Goal: Task Accomplishment & Management: Manage account settings

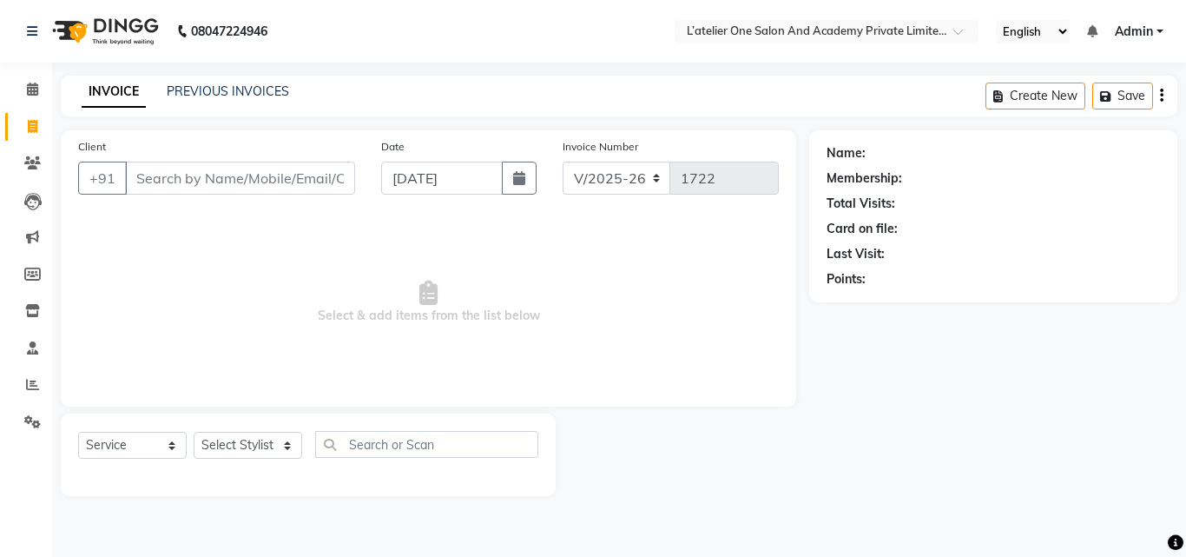
select select "6939"
select select "service"
click at [214, 438] on select "Select Stylist Aditya Waykar Kiran Manasi Rane Nivrutti Raut Pramila Bodekar Ra…" at bounding box center [248, 445] width 109 height 27
select select "57084"
click at [194, 432] on select "Select Stylist Aditya Waykar Kiran Manasi Rane Nivrutti Raut Pramila Bodekar Ra…" at bounding box center [248, 445] width 109 height 27
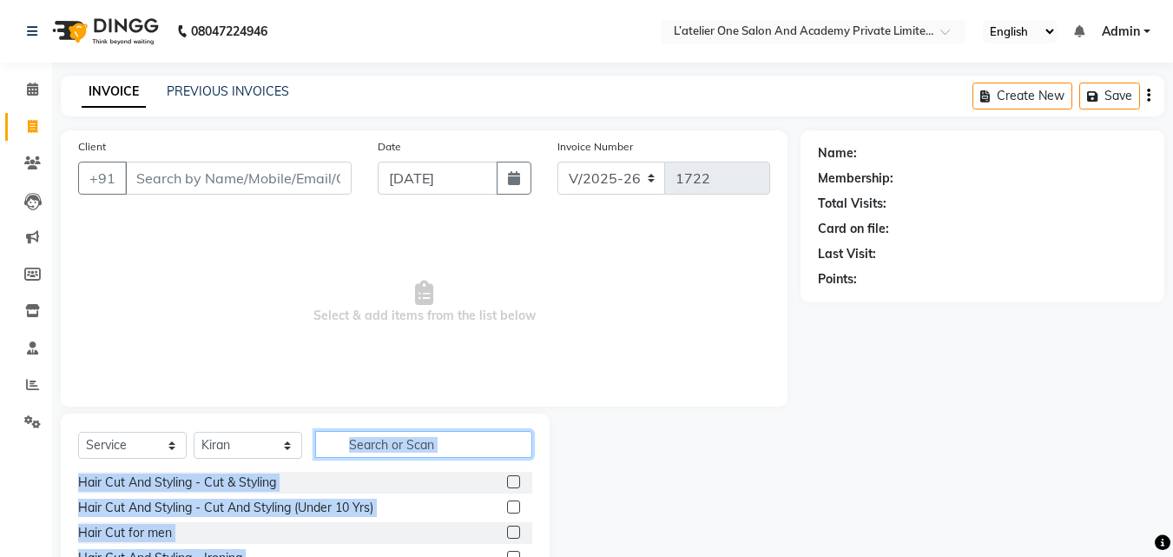
click at [470, 438] on input "text" at bounding box center [423, 444] width 217 height 27
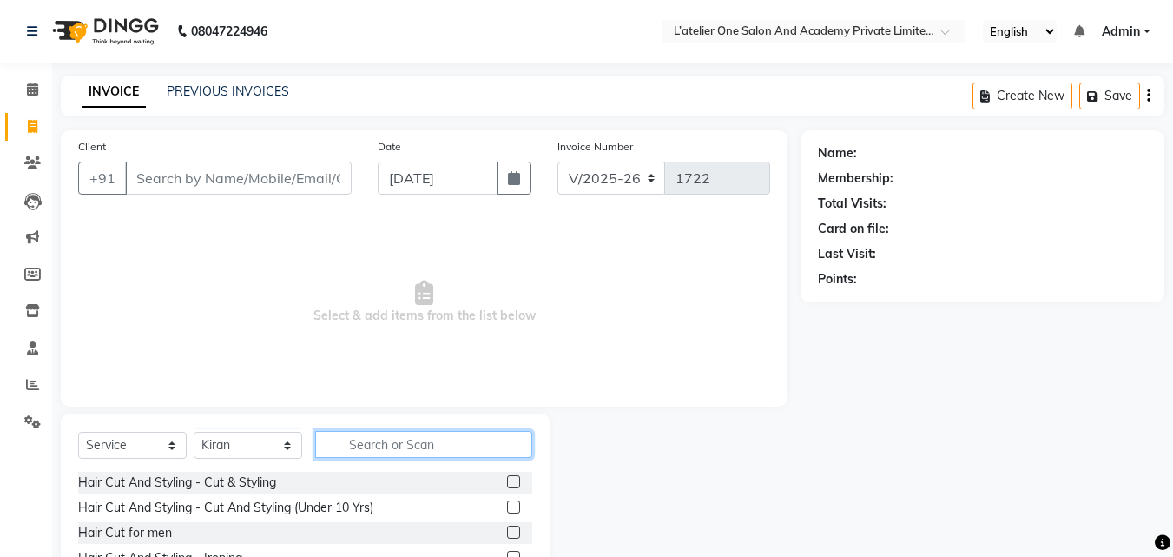
click at [470, 438] on input "text" at bounding box center [423, 444] width 217 height 27
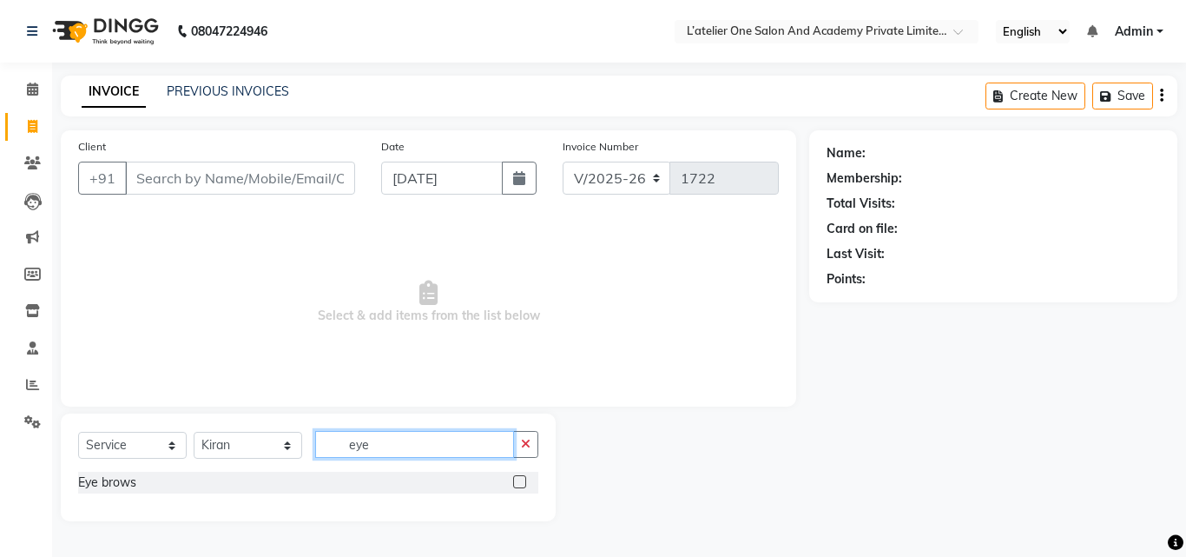
type input "eye"
click at [513, 479] on label at bounding box center [519, 481] width 13 height 13
click at [513, 479] on input "checkbox" at bounding box center [518, 482] width 11 height 11
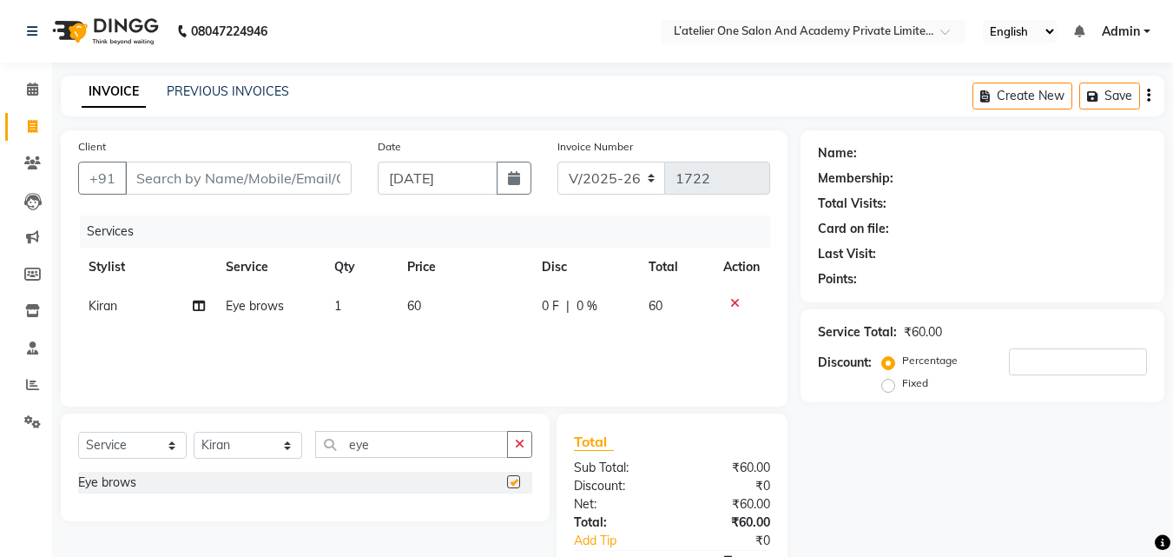
checkbox input "false"
click at [228, 179] on input "Client" at bounding box center [238, 178] width 227 height 33
type input "w"
type input "0"
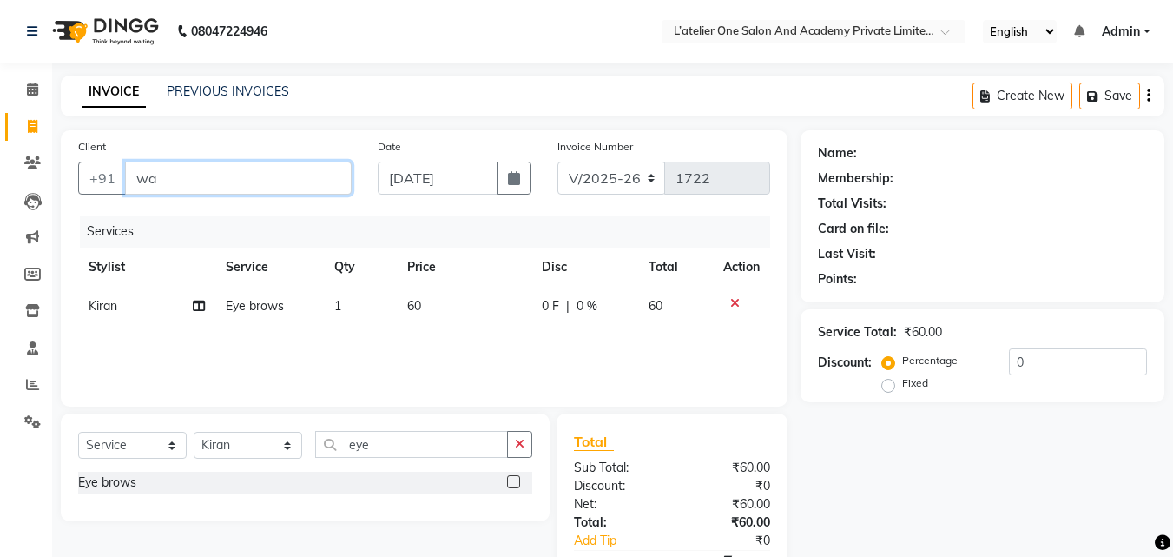
type input "wa"
click at [301, 300] on td "Eye brows" at bounding box center [269, 306] width 109 height 39
select select "57084"
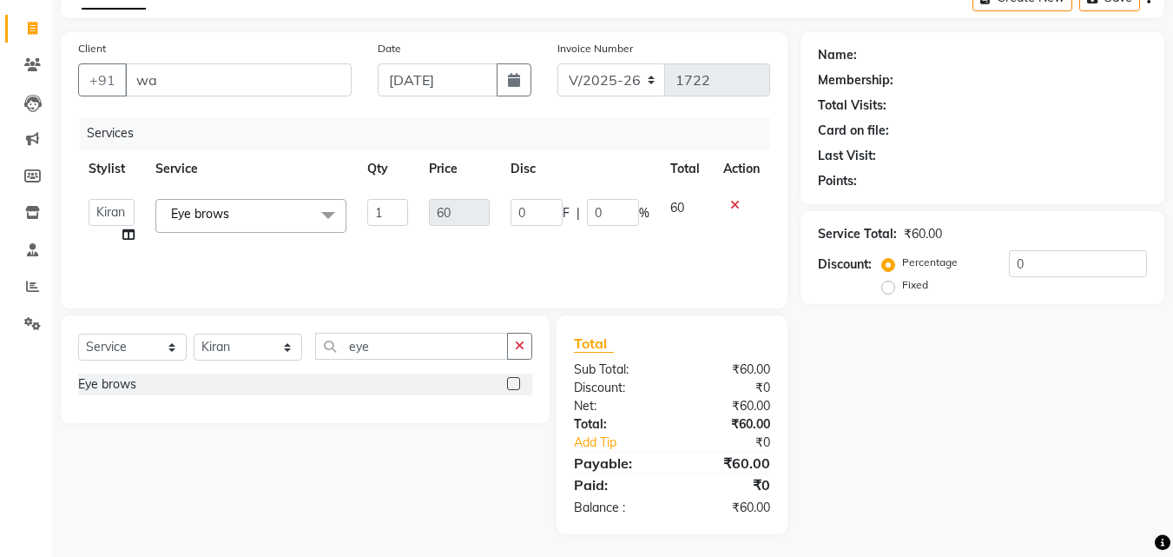
scroll to position [102, 0]
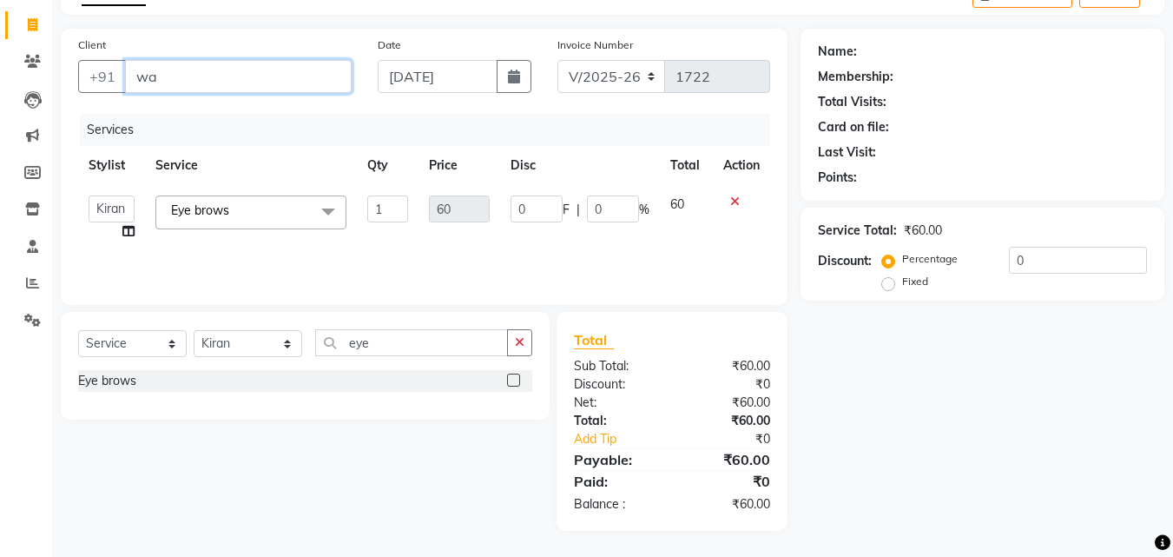
click at [247, 76] on input "wa" at bounding box center [238, 76] width 227 height 33
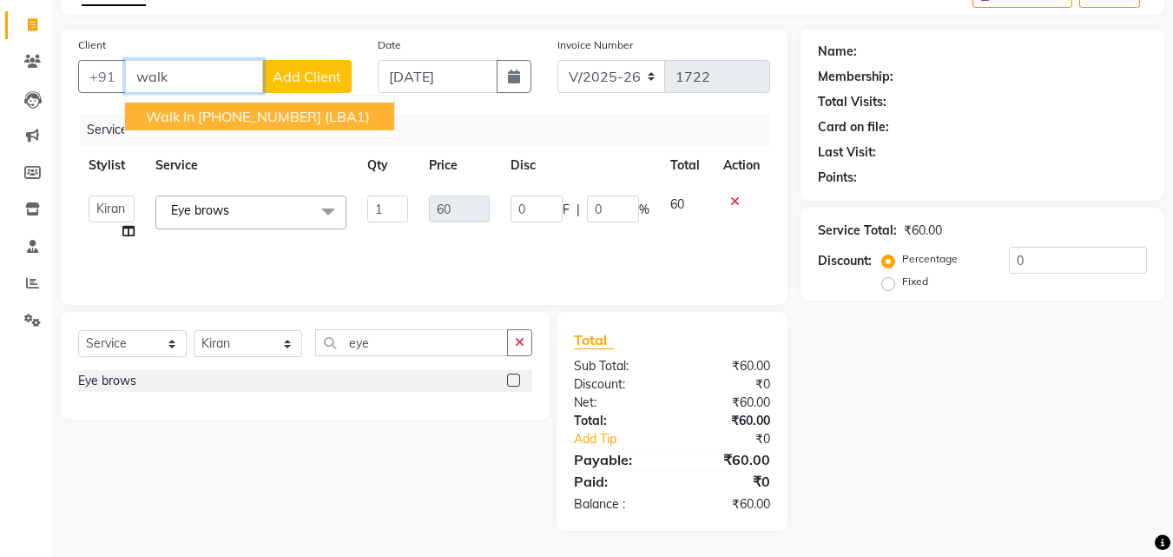
click at [247, 111] on ngb-highlight "+91 1305500000000" at bounding box center [259, 116] width 123 height 17
type input "1305500000000"
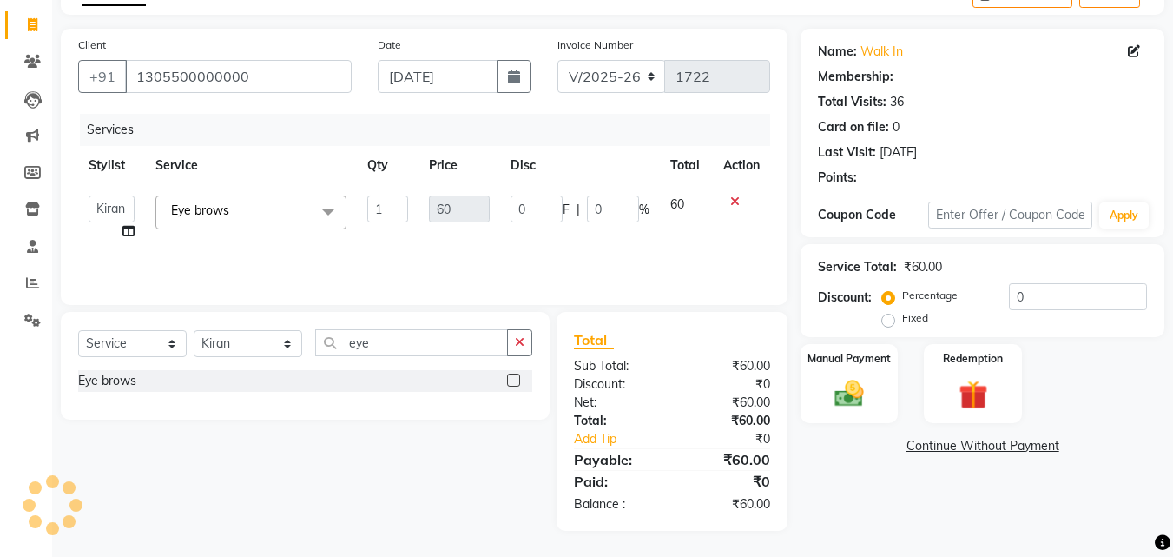
select select "1: Object"
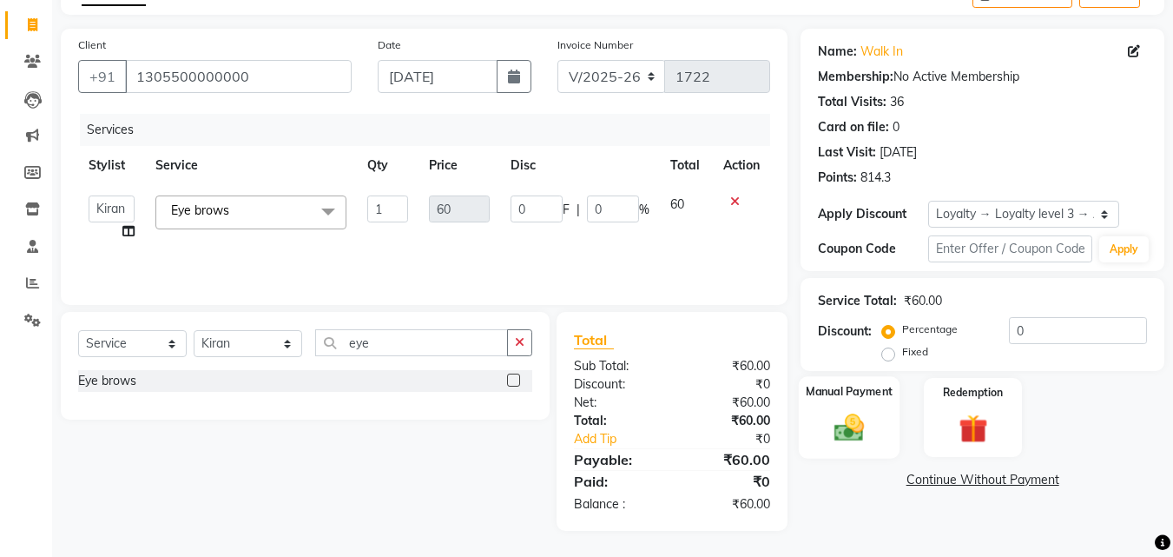
click at [867, 422] on img at bounding box center [849, 427] width 49 height 35
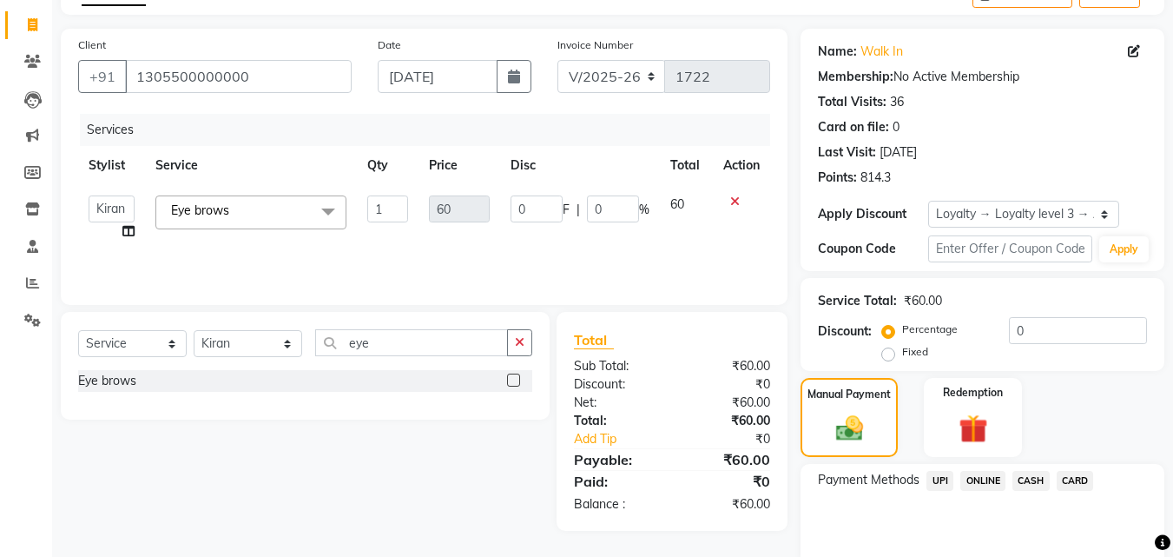
click at [992, 473] on span "ONLINE" at bounding box center [982, 481] width 45 height 20
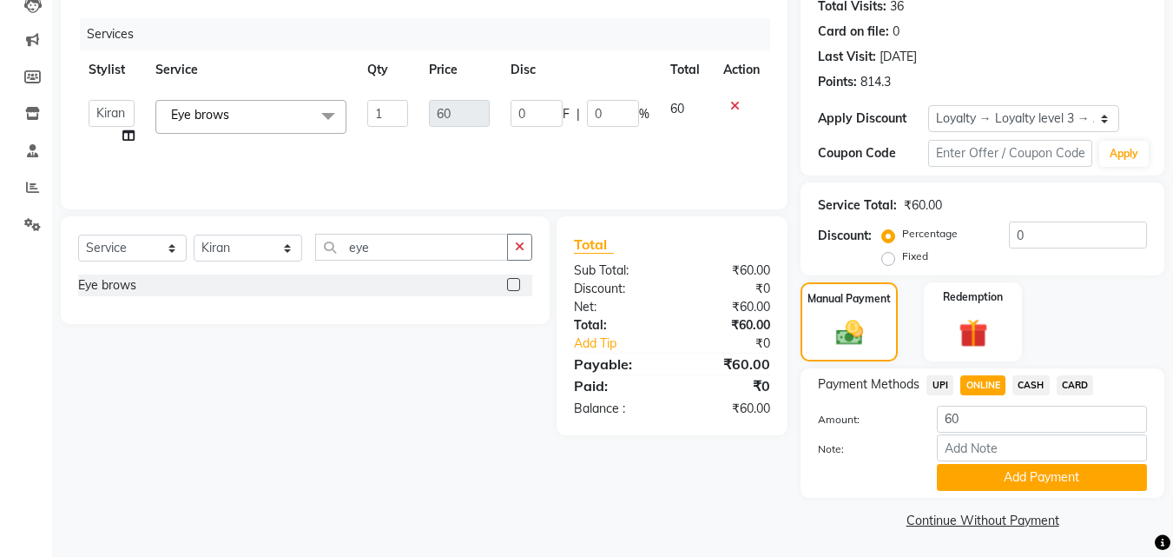
scroll to position [200, 0]
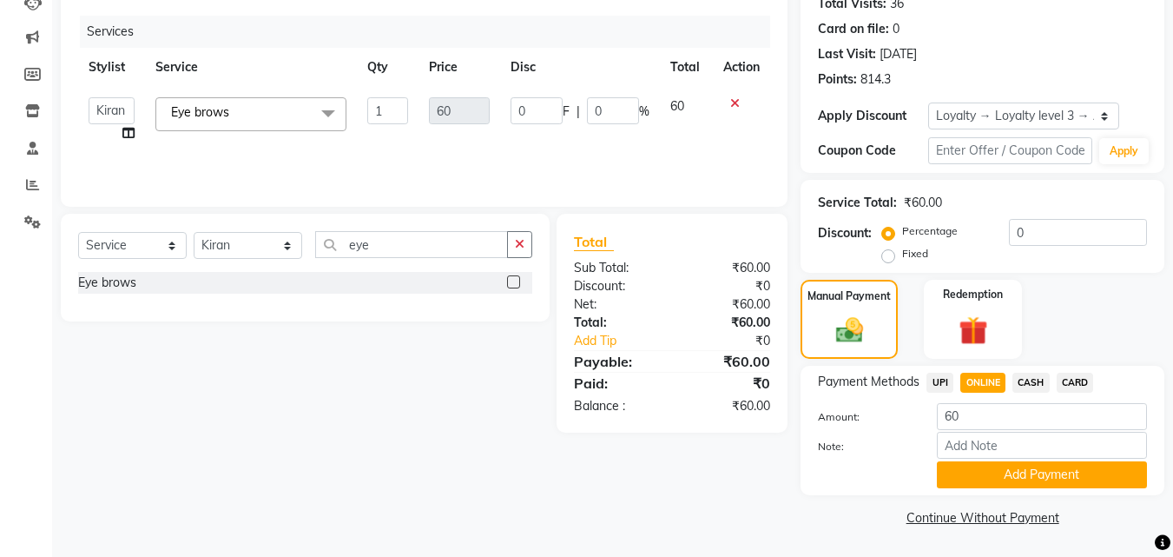
click at [992, 473] on button "Add Payment" at bounding box center [1042, 474] width 210 height 27
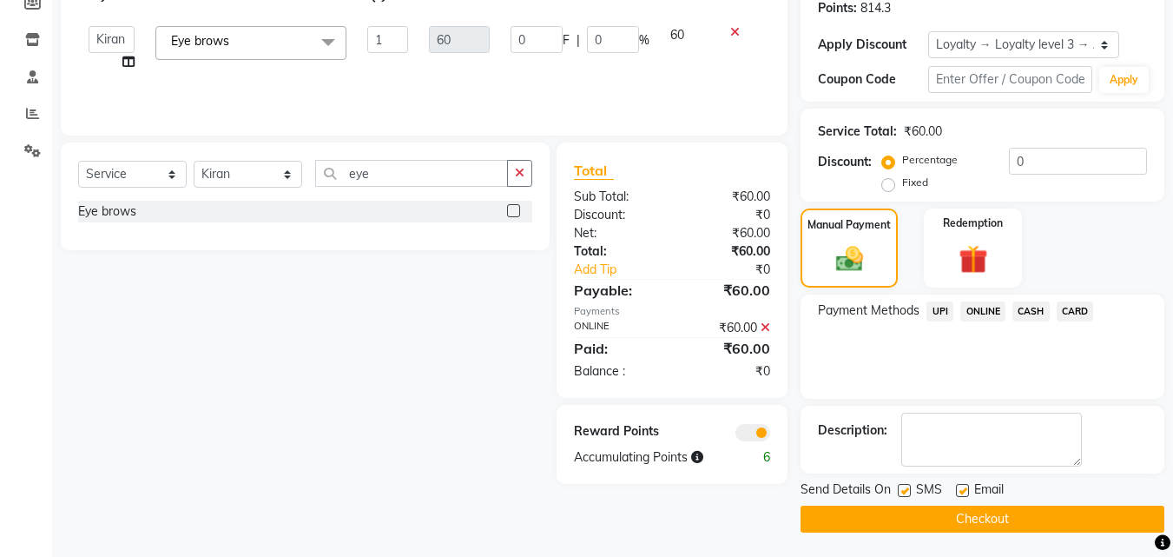
scroll to position [273, 0]
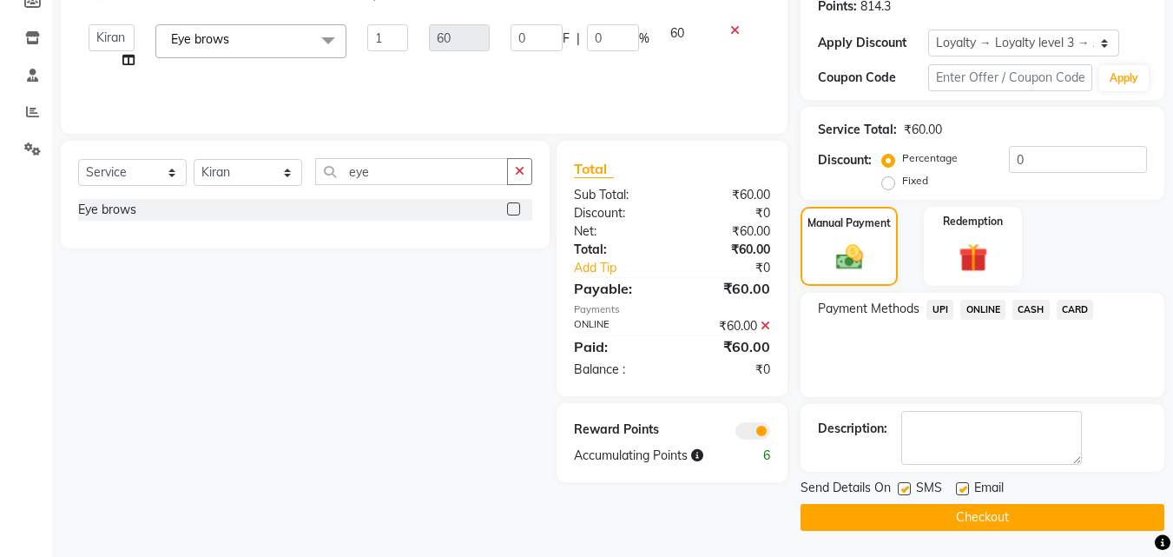
click at [990, 526] on button "Checkout" at bounding box center [983, 517] width 364 height 27
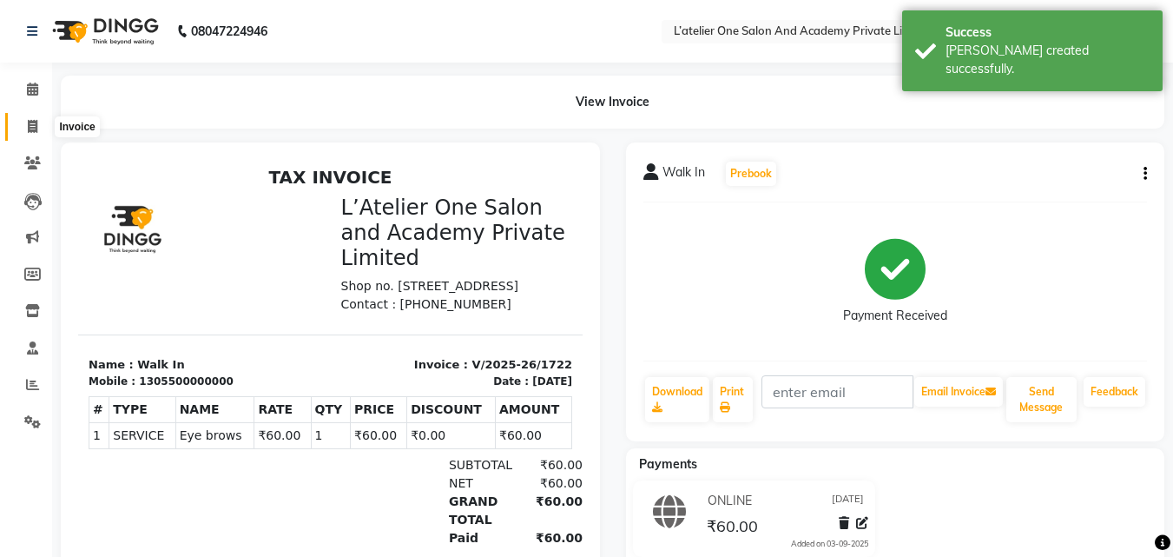
click at [36, 130] on icon at bounding box center [33, 126] width 10 height 13
select select "service"
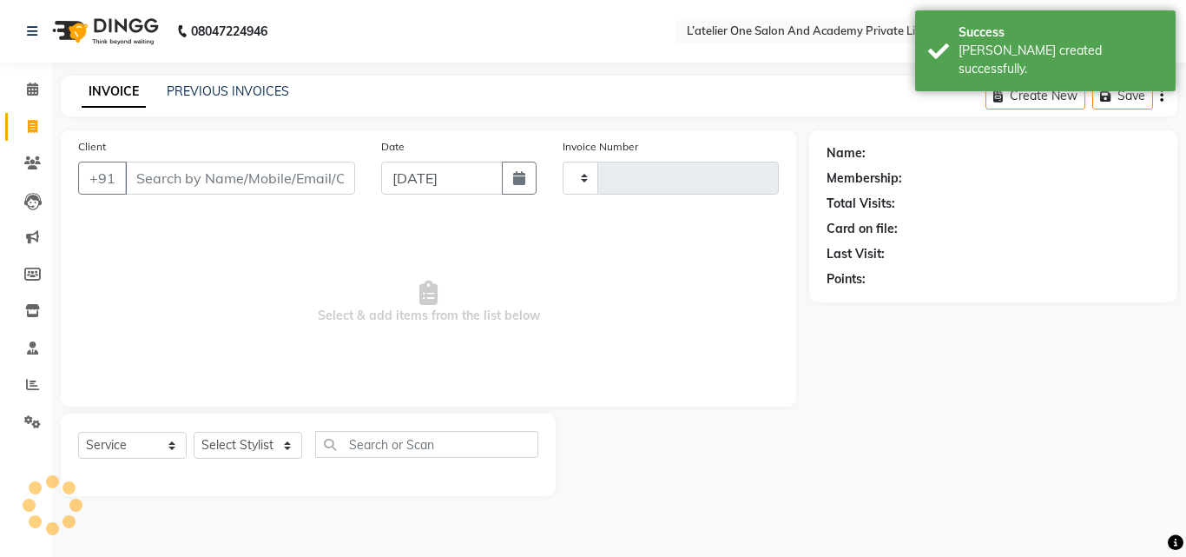
type input "1723"
select select "6939"
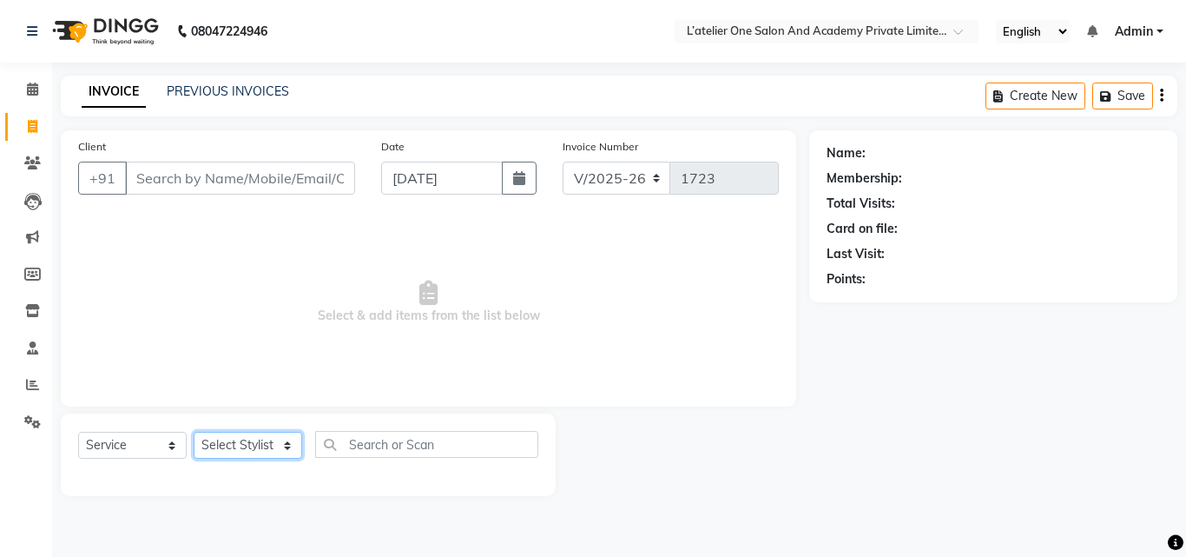
click at [214, 451] on select "Select Stylist Aditya Waykar Kiran Manasi Rane Nivrutti Raut Pramila Bodekar Ra…" at bounding box center [248, 445] width 109 height 27
select select "68174"
click at [194, 432] on select "Select Stylist Aditya Waykar Kiran Manasi Rane Nivrutti Raut Pramila Bodekar Ra…" at bounding box center [248, 445] width 109 height 27
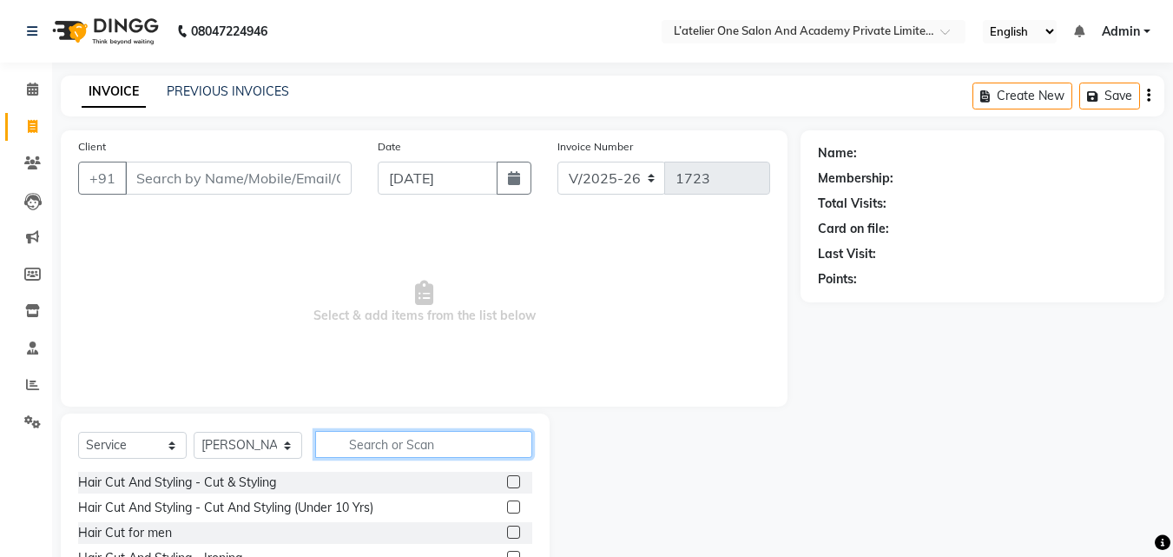
click at [364, 445] on input "text" at bounding box center [423, 444] width 217 height 27
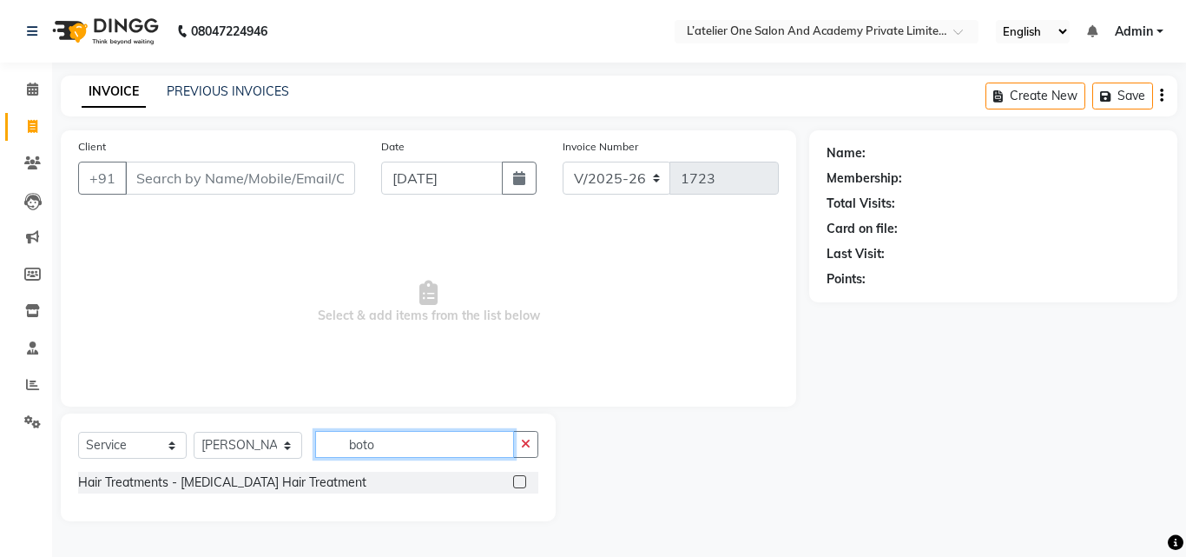
type input "boto"
click at [520, 475] on label at bounding box center [519, 481] width 13 height 13
click at [520, 477] on input "checkbox" at bounding box center [518, 482] width 11 height 11
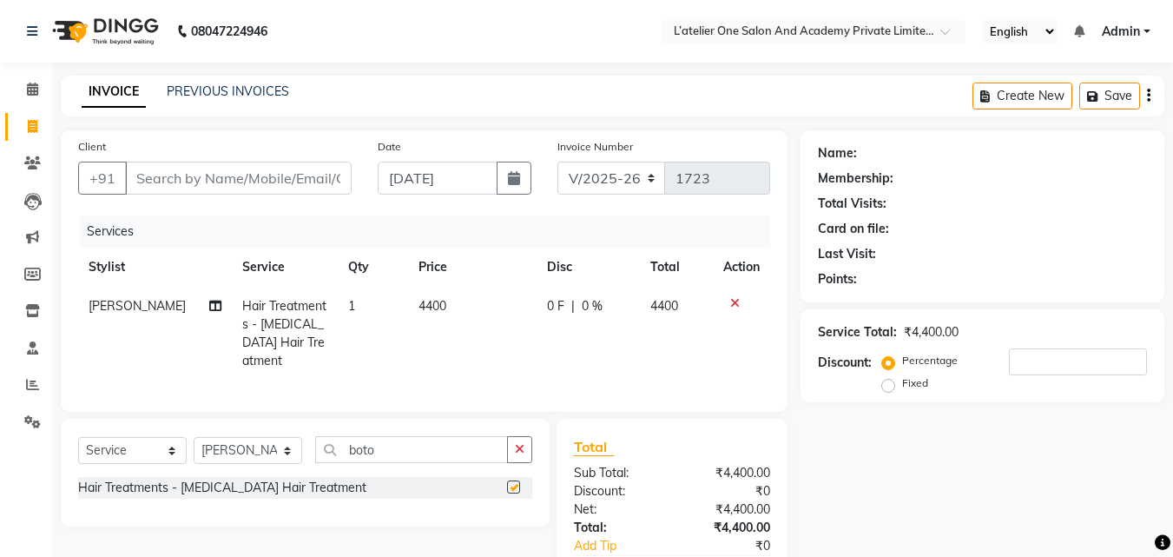
checkbox input "false"
click at [482, 319] on td "4400" at bounding box center [472, 334] width 129 height 94
select select "68174"
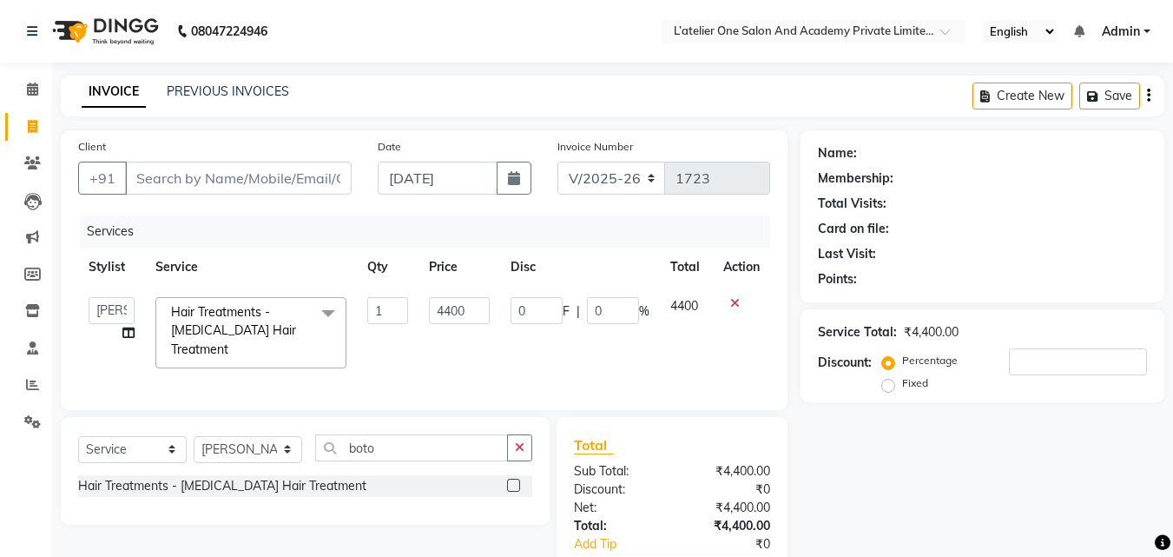
click at [482, 319] on input "4400" at bounding box center [459, 310] width 60 height 27
type input "7000"
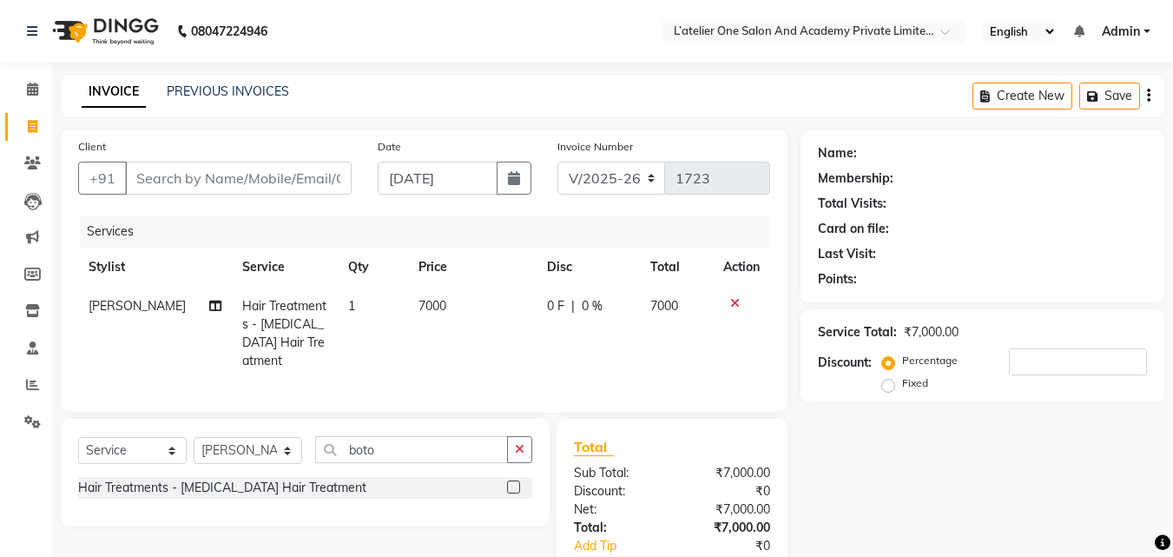
click at [582, 306] on span "0 %" at bounding box center [592, 306] width 21 height 18
select select "68174"
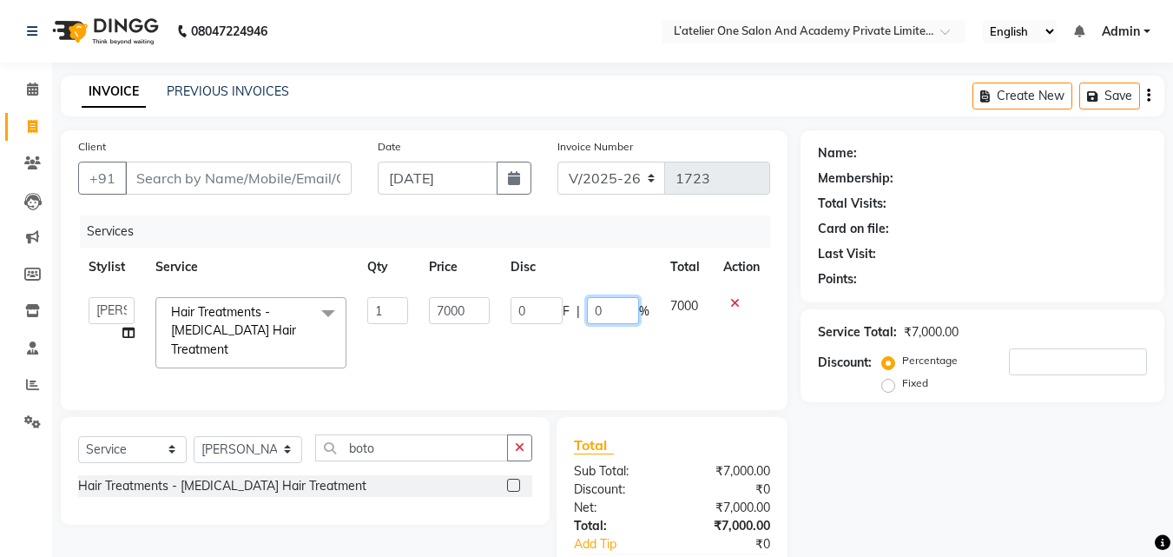
click at [587, 306] on input "0" at bounding box center [613, 310] width 52 height 27
type input "20"
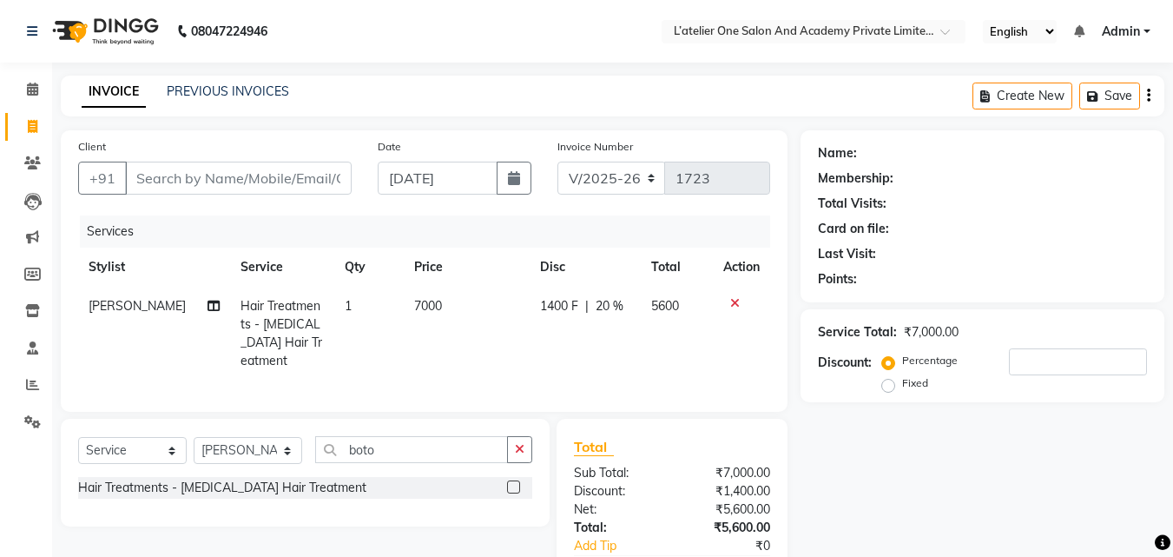
click at [588, 340] on td "1400 F | 20 %" at bounding box center [585, 334] width 111 height 94
select select "68174"
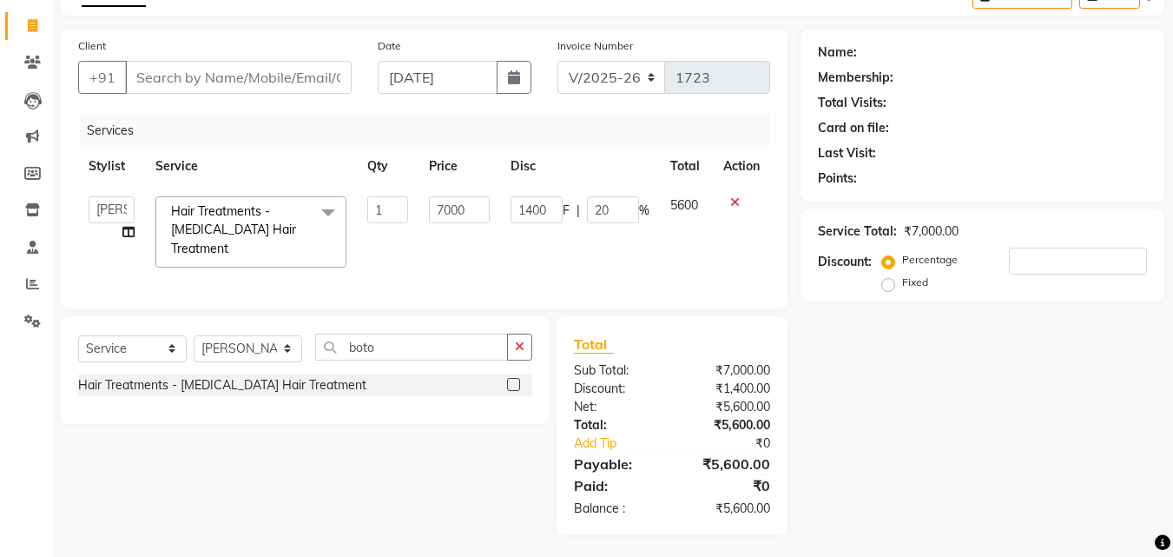
scroll to position [102, 0]
click at [597, 214] on input "20" at bounding box center [613, 208] width 52 height 27
type input "30"
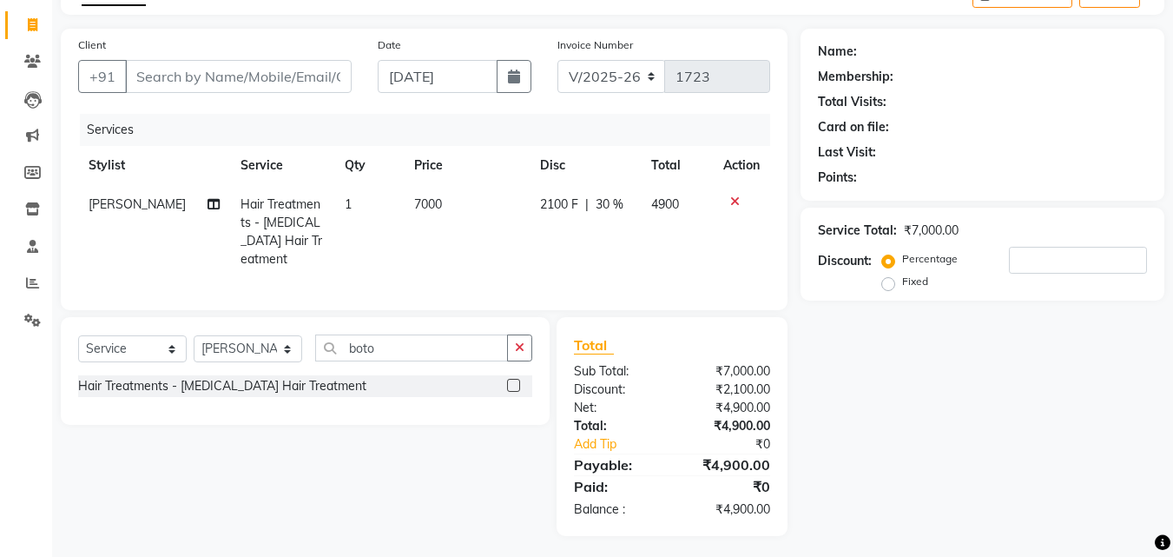
click at [610, 236] on td "2100 F | 30 %" at bounding box center [585, 232] width 111 height 94
select select "68174"
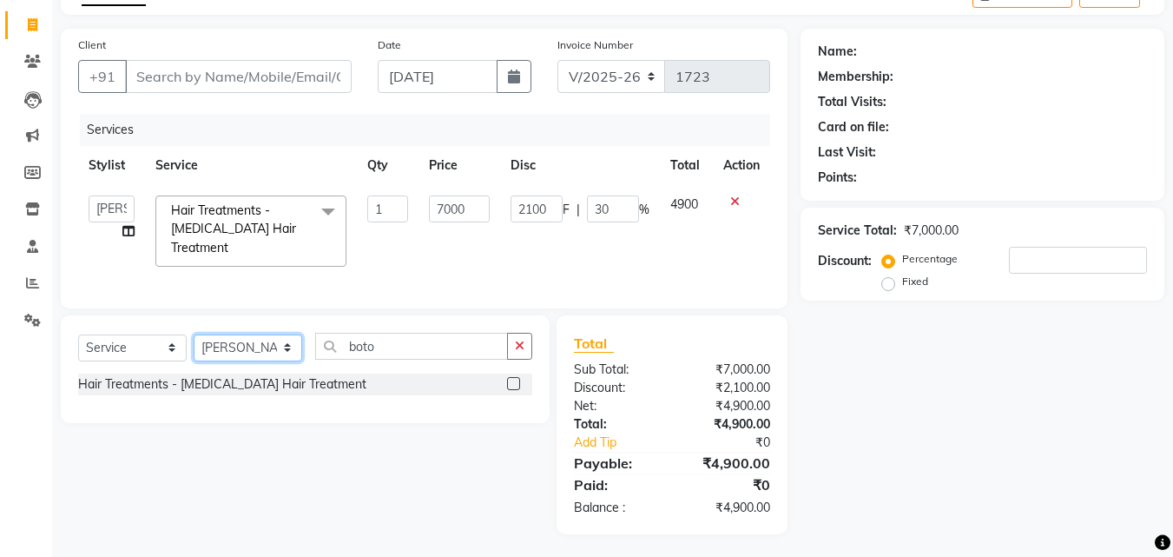
click at [231, 338] on select "Select Stylist Aditya Waykar Kiran Manasi Rane Nivrutti Raut Pramila Bodekar Ra…" at bounding box center [248, 347] width 109 height 27
select select "55360"
click at [194, 334] on select "Select Stylist Aditya Waykar Kiran Manasi Rane Nivrutti Raut Pramila Bodekar Ra…" at bounding box center [248, 347] width 109 height 27
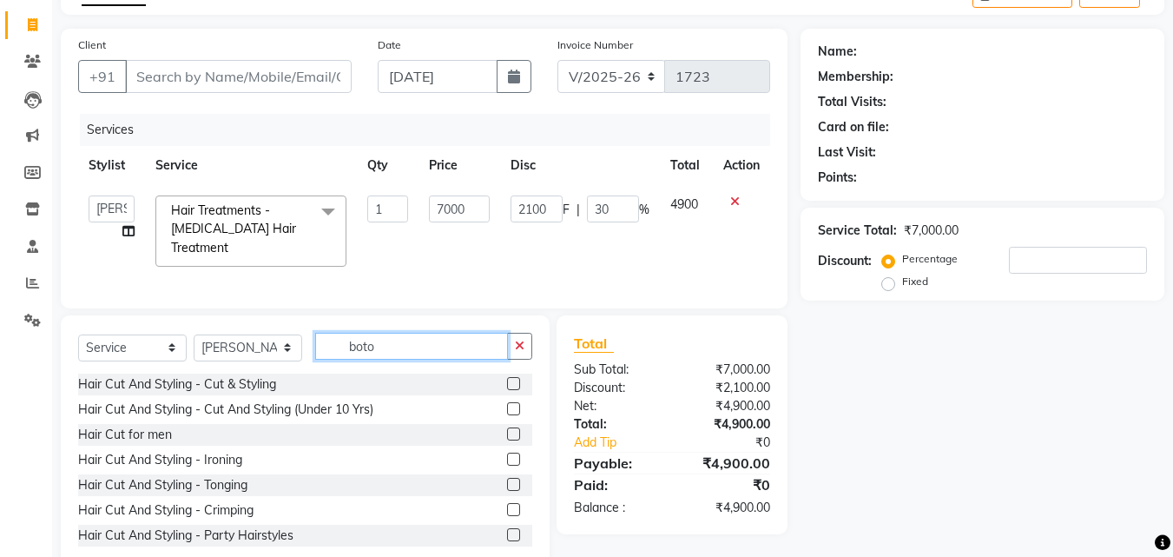
click at [419, 334] on input "boto" at bounding box center [411, 346] width 193 height 27
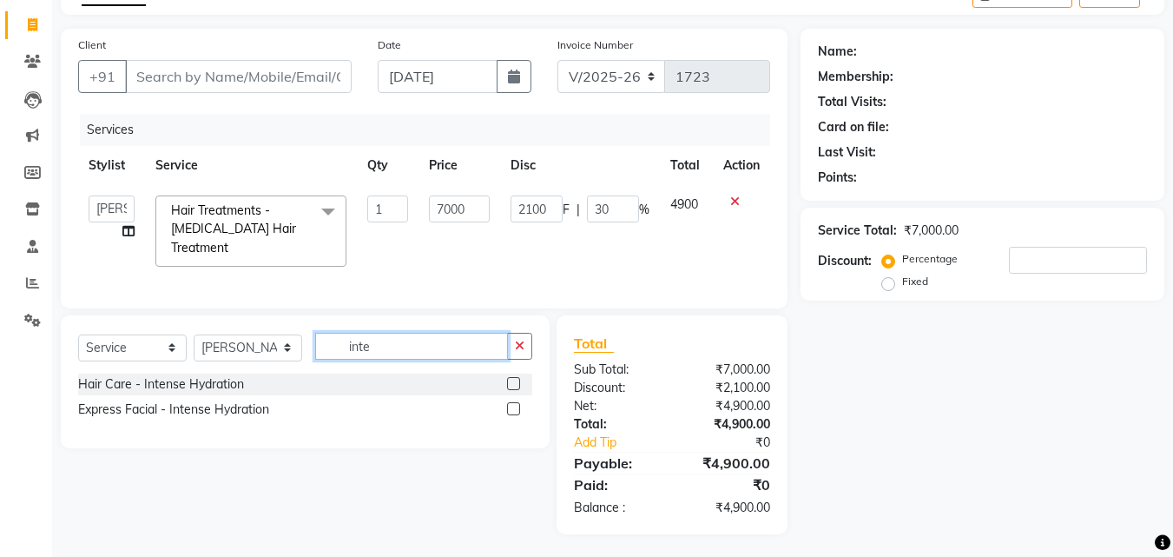
type input "inte"
click at [513, 380] on label at bounding box center [513, 383] width 13 height 13
click at [513, 380] on input "checkbox" at bounding box center [512, 384] width 11 height 11
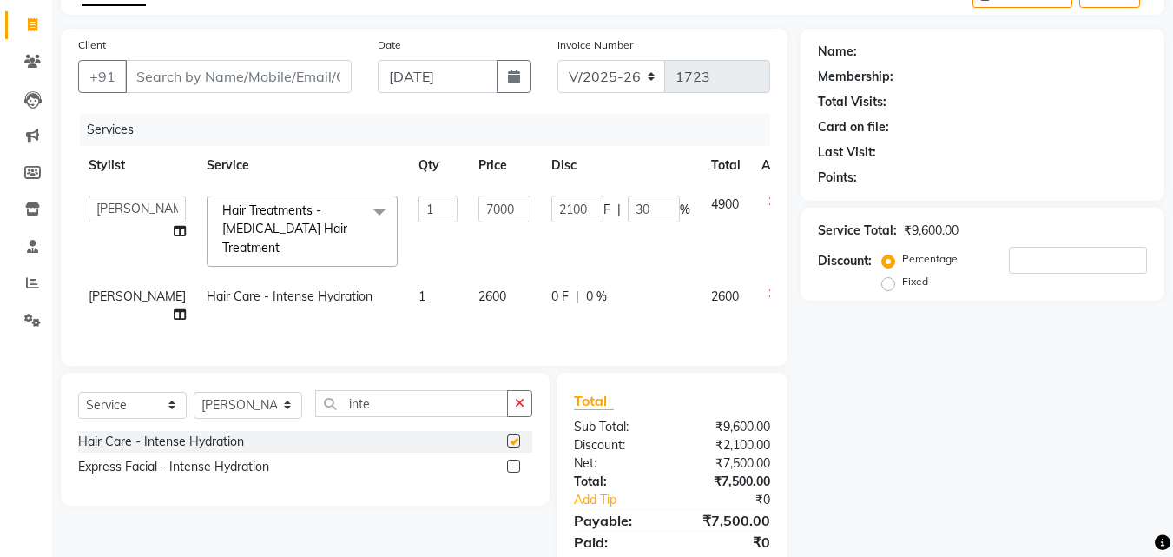
checkbox input "false"
click at [469, 287] on td "2600" at bounding box center [504, 305] width 73 height 57
select select "55360"
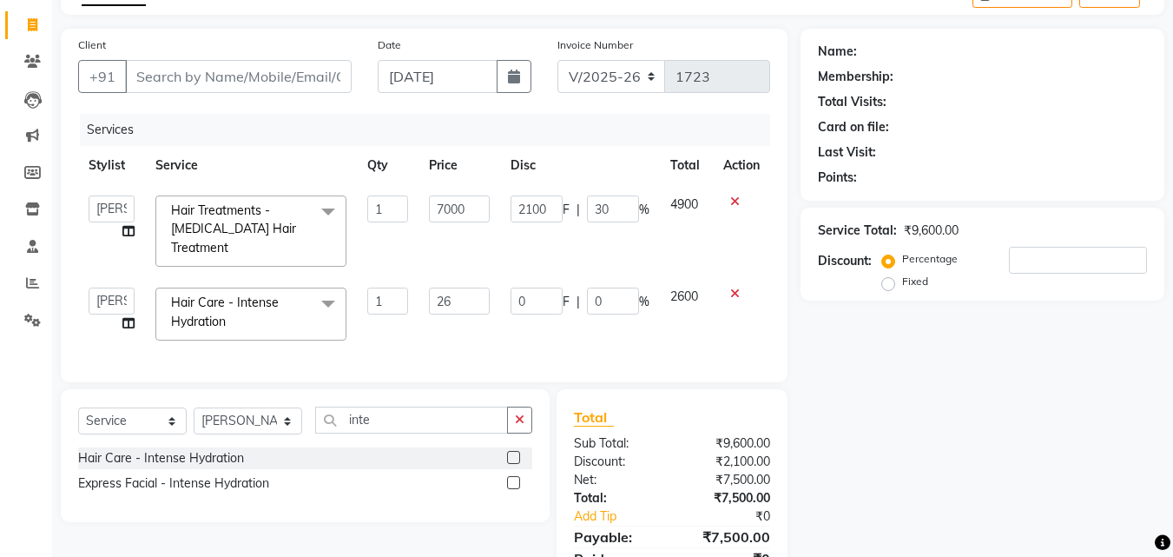
type input "2"
click at [512, 479] on label at bounding box center [513, 482] width 13 height 13
click at [512, 479] on input "checkbox" at bounding box center [512, 483] width 11 height 11
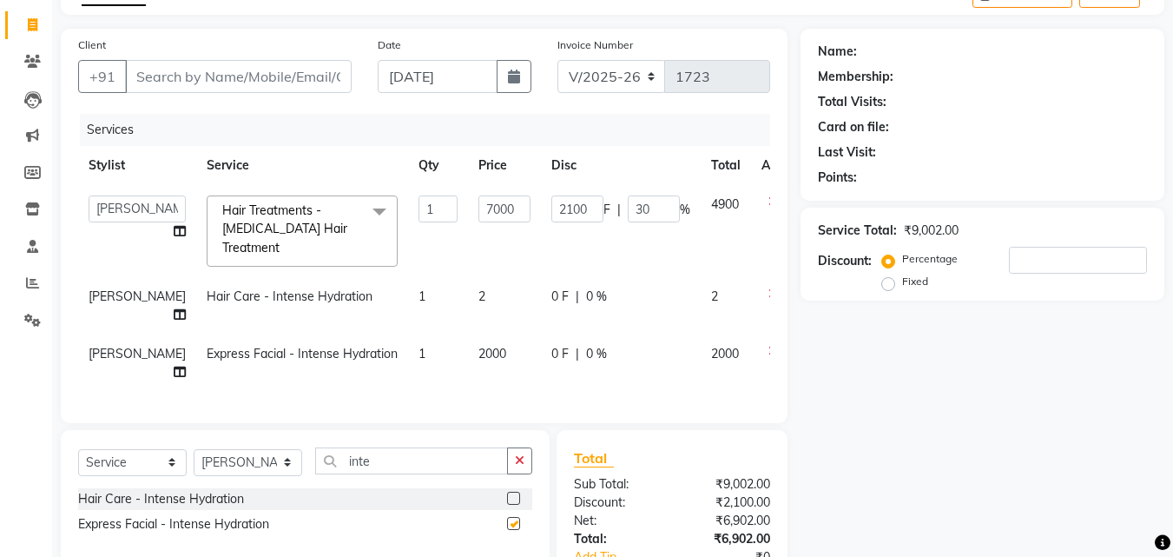
checkbox input "false"
click at [769, 287] on icon at bounding box center [774, 293] width 10 height 12
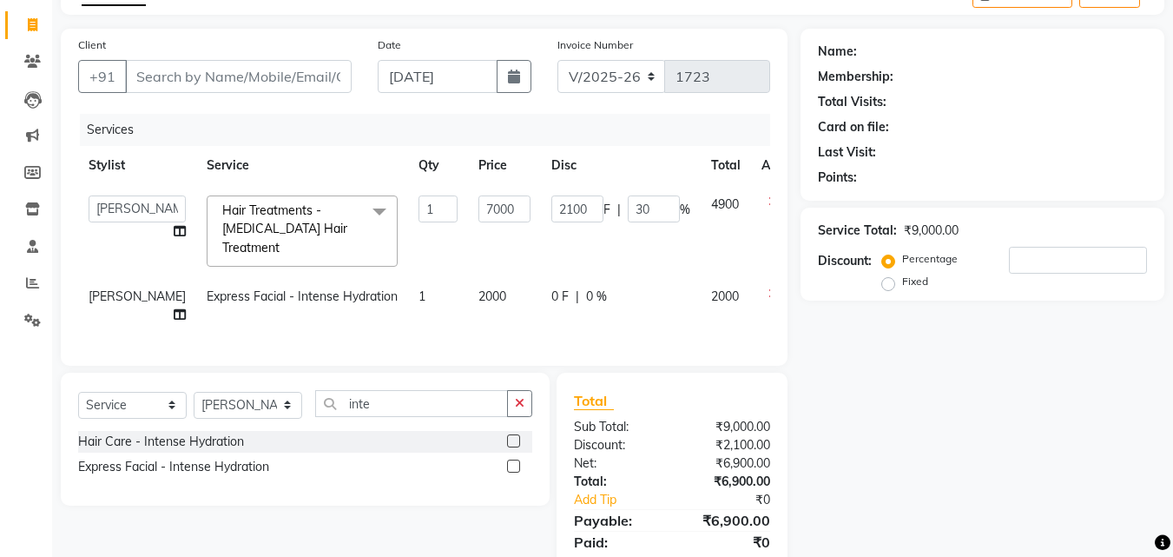
click at [586, 287] on span "0 %" at bounding box center [596, 296] width 21 height 18
select select "55360"
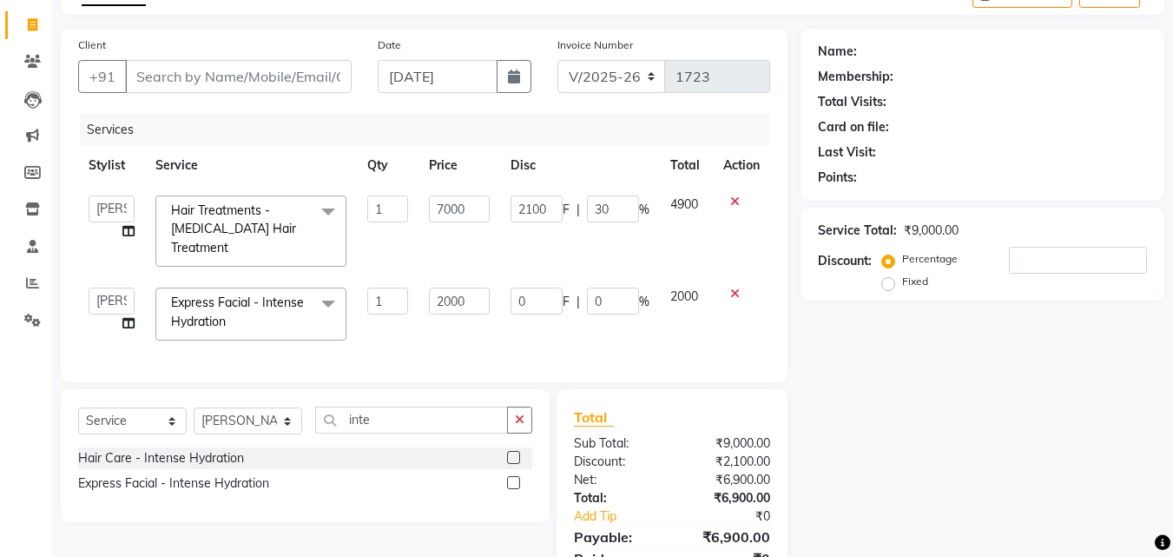
click at [546, 287] on input "0" at bounding box center [537, 300] width 52 height 27
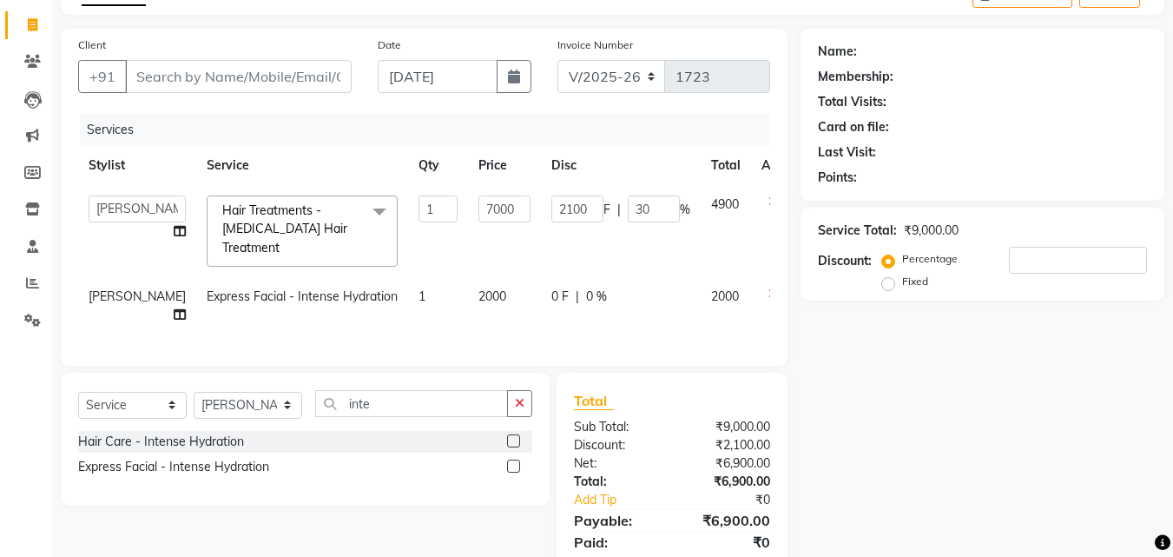
click at [594, 287] on div "0 F | 0 %" at bounding box center [620, 296] width 139 height 18
select select "55360"
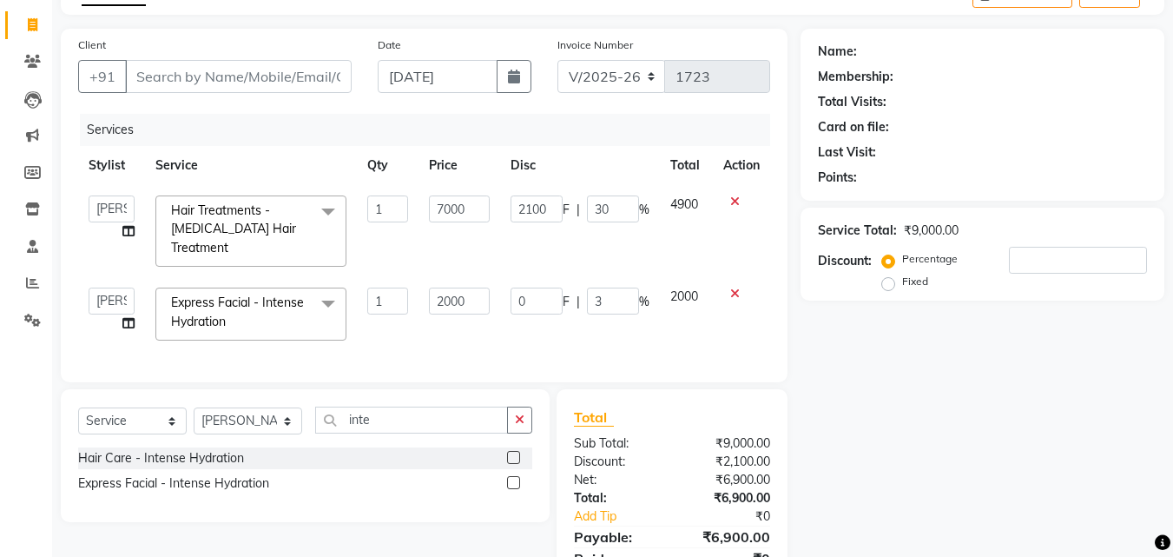
type input "30"
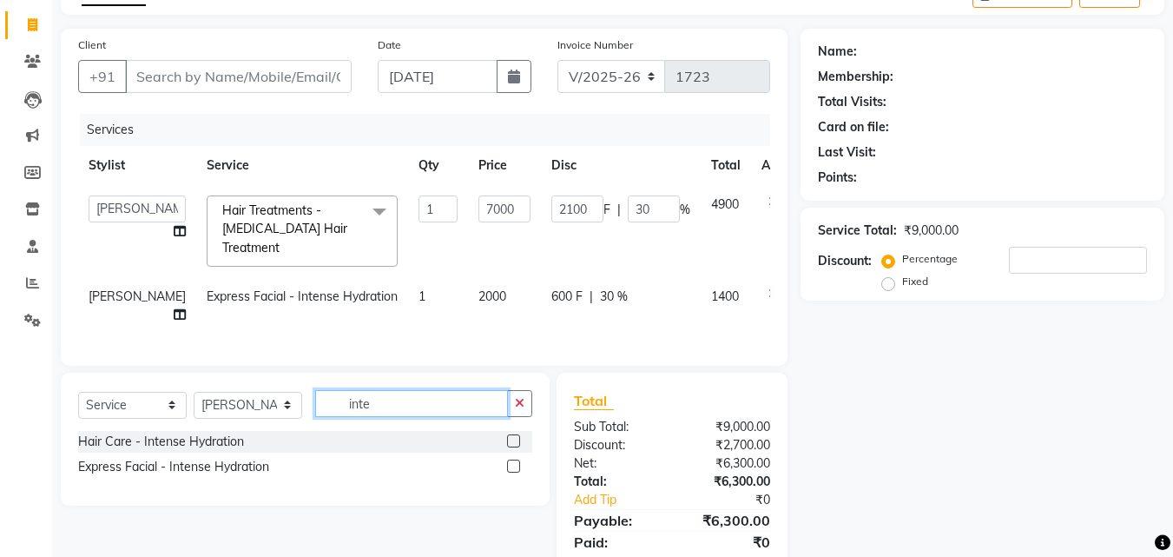
click at [362, 417] on input "inte" at bounding box center [411, 403] width 193 height 27
click at [597, 287] on div "600 F | 30 %" at bounding box center [620, 296] width 139 height 18
select select "55360"
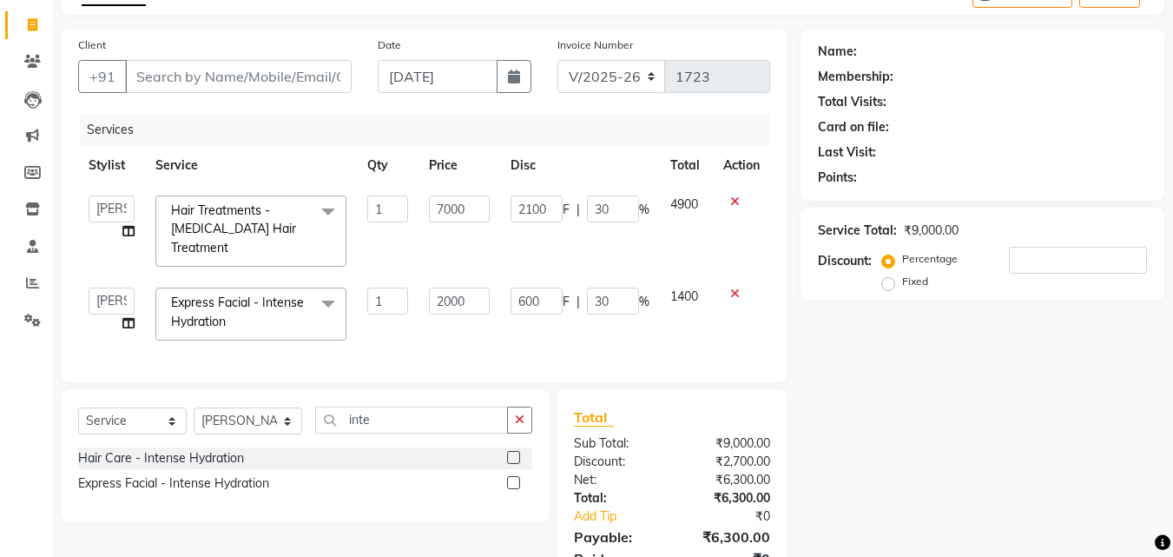
click at [597, 287] on input "30" at bounding box center [613, 300] width 52 height 27
type input "20"
click at [387, 401] on div "Select Service Product Membership Package Voucher Prepaid Gift Card Select Styl…" at bounding box center [305, 455] width 489 height 133
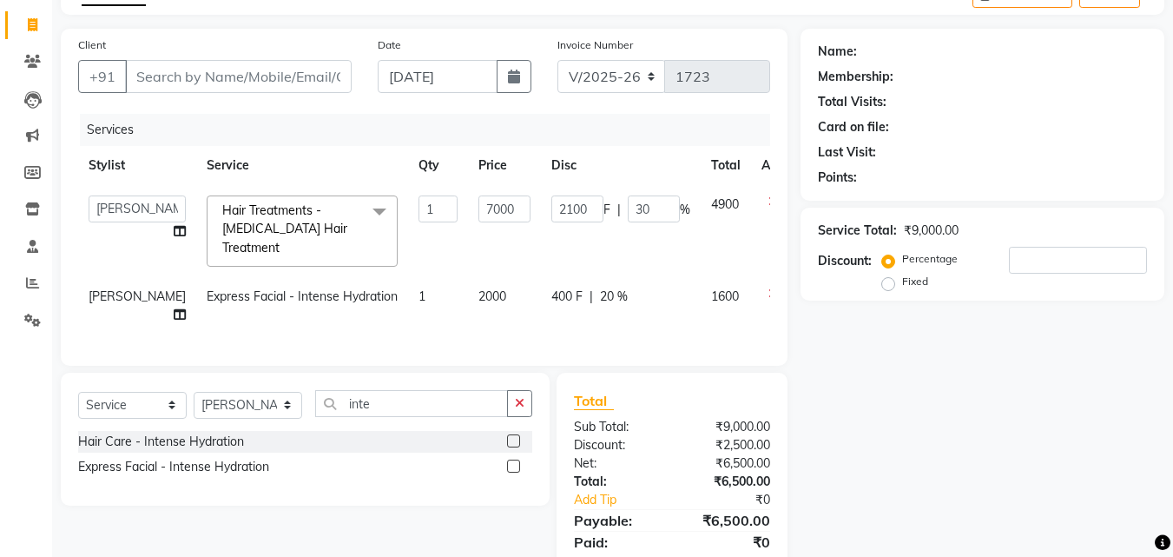
click at [387, 401] on div "Select Service Product Membership Package Voucher Prepaid Gift Card Select Styl…" at bounding box center [305, 439] width 489 height 133
click at [280, 413] on select "Select Stylist Aditya Waykar Kiran Manasi Rane Nivrutti Raut Pramila Bodekar Ra…" at bounding box center [248, 405] width 109 height 27
select select "57084"
click at [194, 404] on select "Select Stylist Aditya Waykar Kiran Manasi Rane Nivrutti Raut Pramila Bodekar Ra…" at bounding box center [248, 405] width 109 height 27
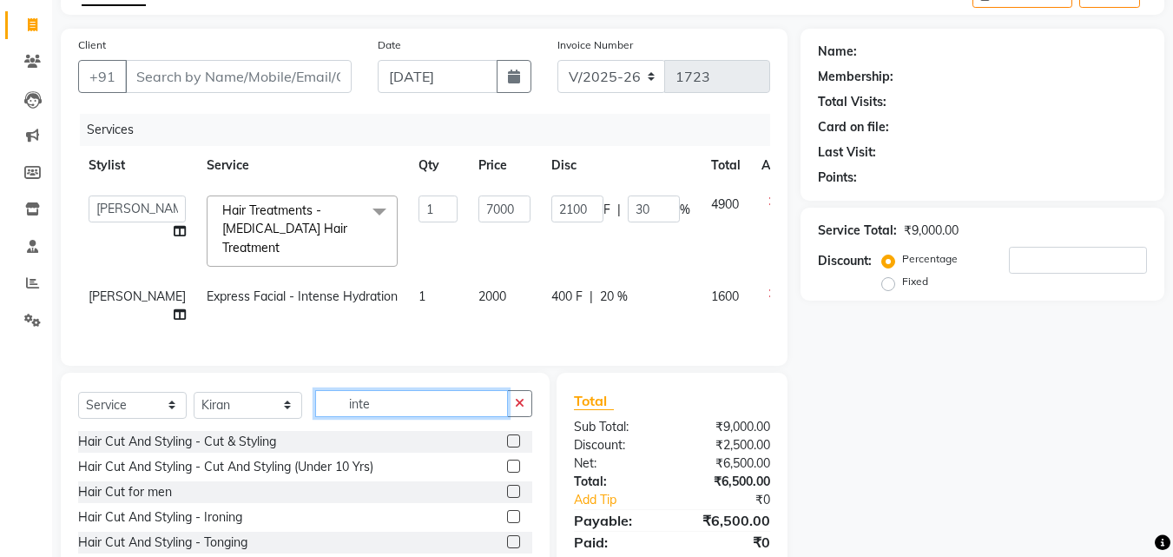
click at [379, 404] on input "inte" at bounding box center [411, 403] width 193 height 27
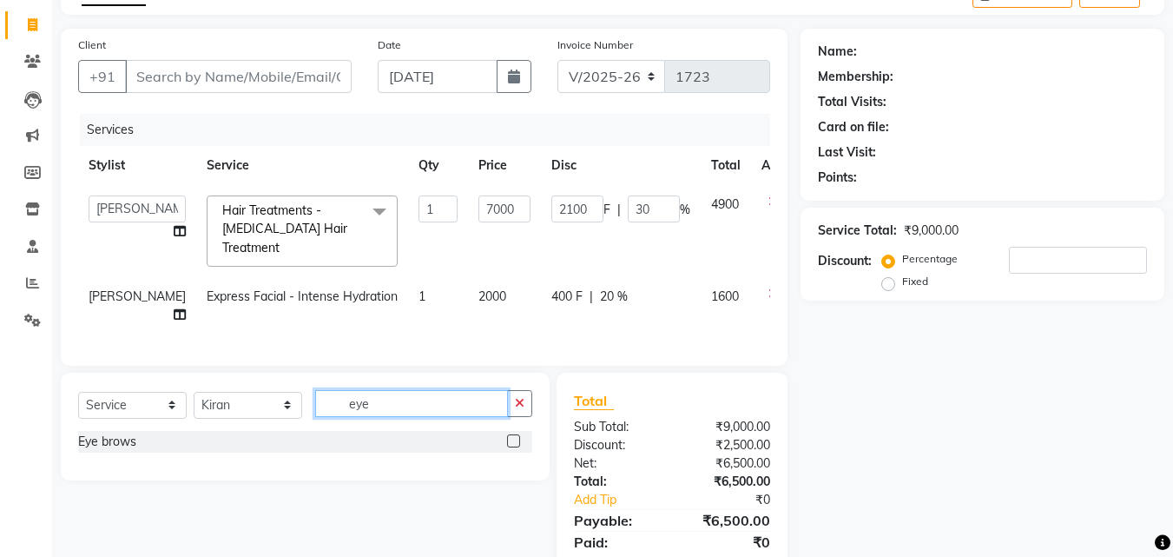
type input "eye"
click at [518, 447] on label at bounding box center [513, 440] width 13 height 13
click at [518, 447] on input "checkbox" at bounding box center [512, 441] width 11 height 11
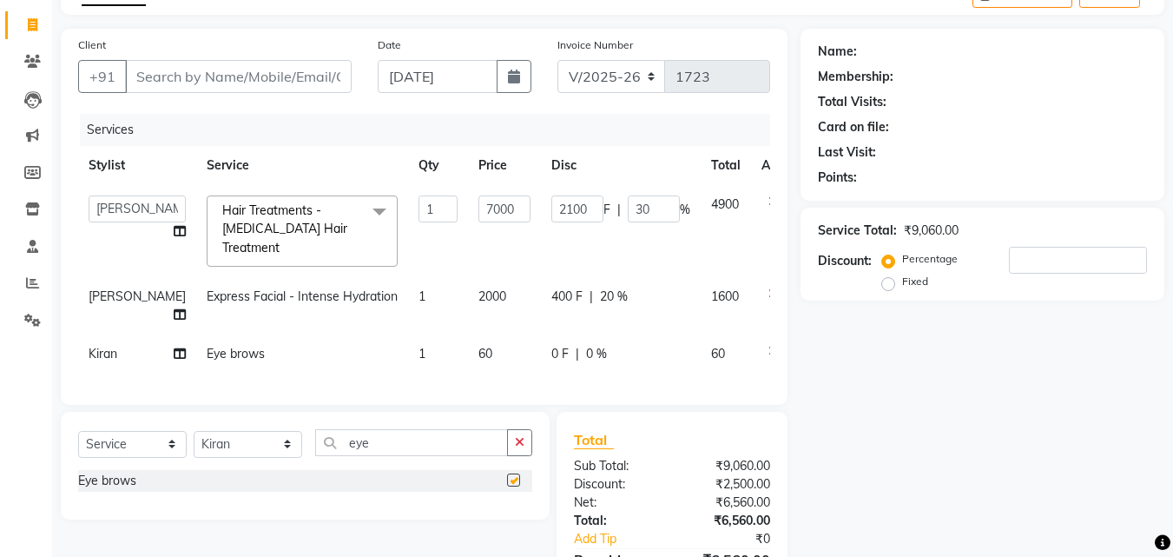
checkbox input "false"
click at [250, 453] on select "Select Stylist Aditya Waykar Kiran Manasi Rane Nivrutti Raut Pramila Bodekar Ra…" at bounding box center [248, 444] width 109 height 27
select select "61341"
click at [194, 443] on select "Select Stylist Aditya Waykar Kiran Manasi Rane Nivrutti Raut Pramila Bodekar Ra…" at bounding box center [248, 444] width 109 height 27
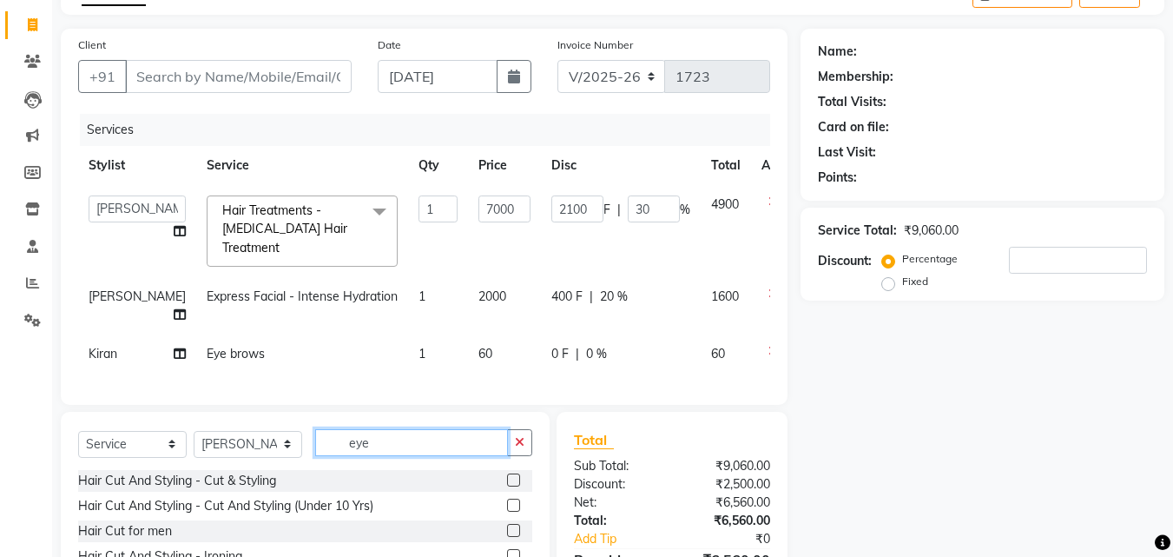
click at [395, 446] on input "eye" at bounding box center [411, 442] width 193 height 27
type input "hair"
click at [507, 537] on label at bounding box center [513, 530] width 13 height 13
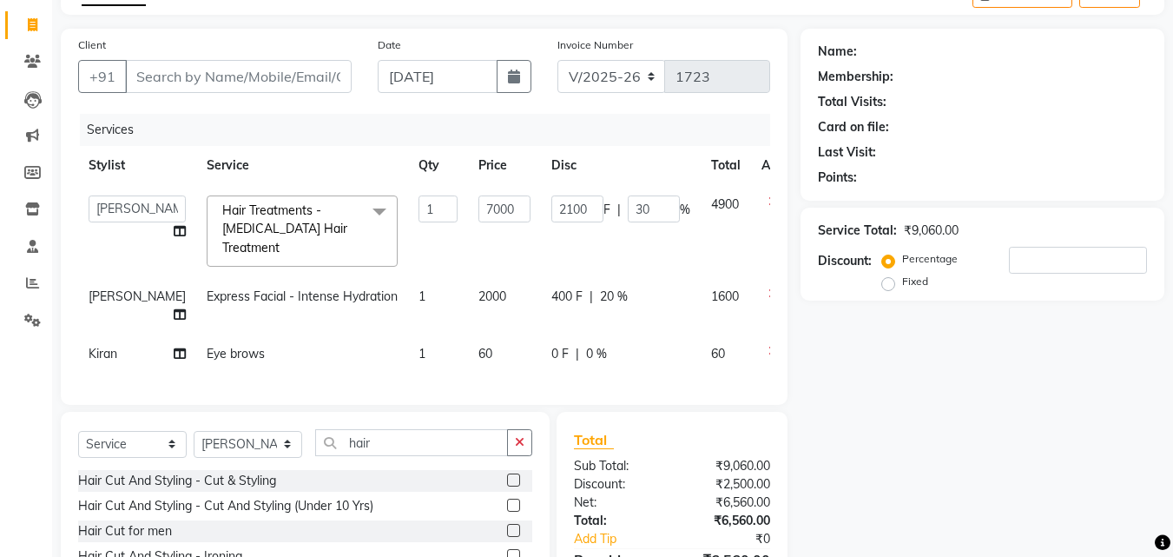
click at [507, 537] on input "checkbox" at bounding box center [512, 530] width 11 height 11
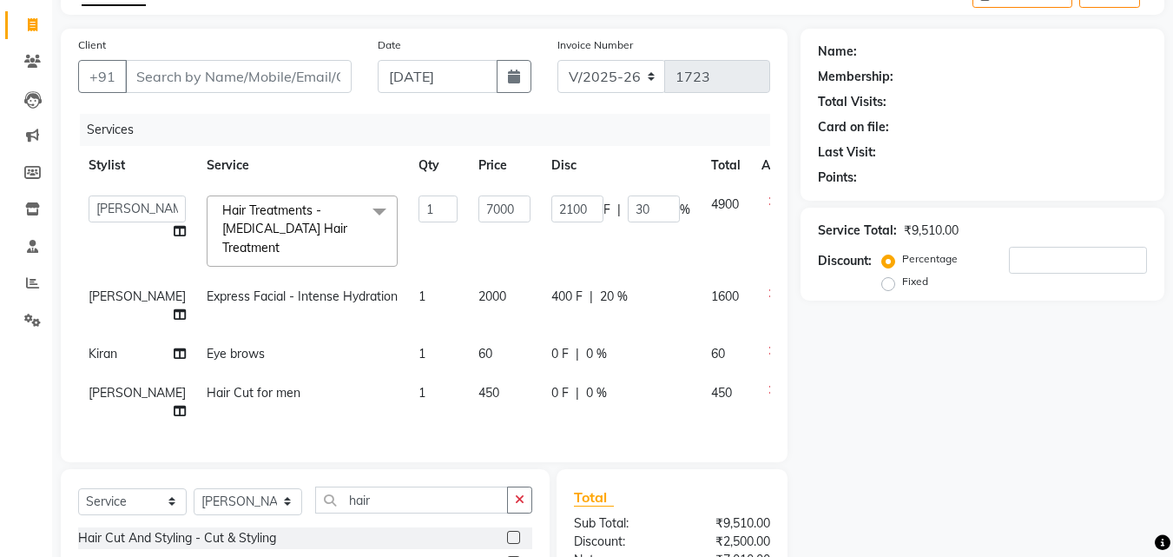
checkbox input "false"
click at [459, 510] on input "hair" at bounding box center [411, 499] width 193 height 27
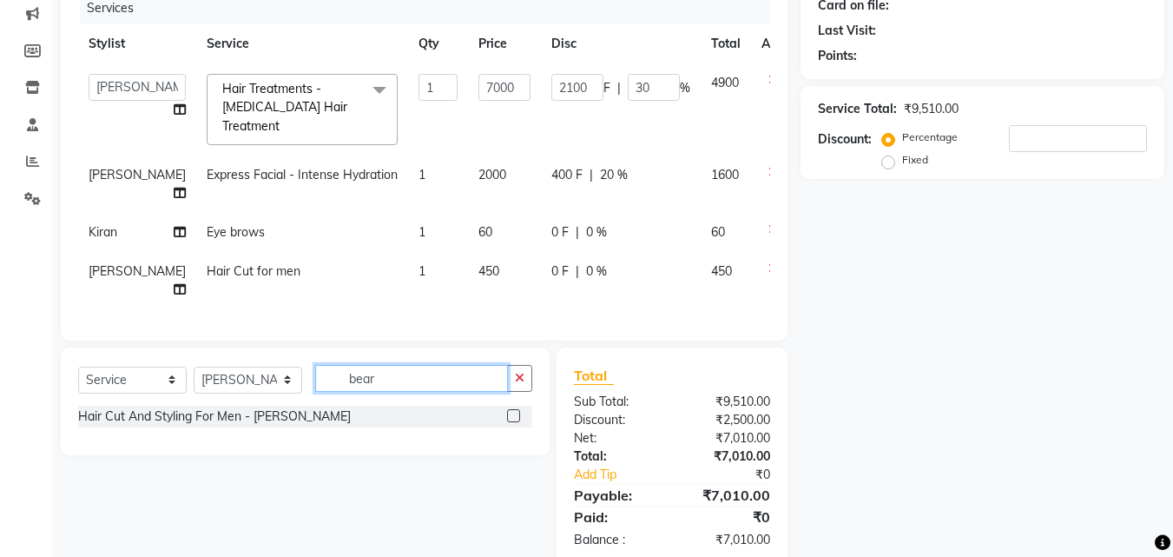
scroll to position [225, 0]
type input "bear"
click at [510, 420] on label at bounding box center [513, 413] width 13 height 13
click at [510, 420] on input "checkbox" at bounding box center [512, 414] width 11 height 11
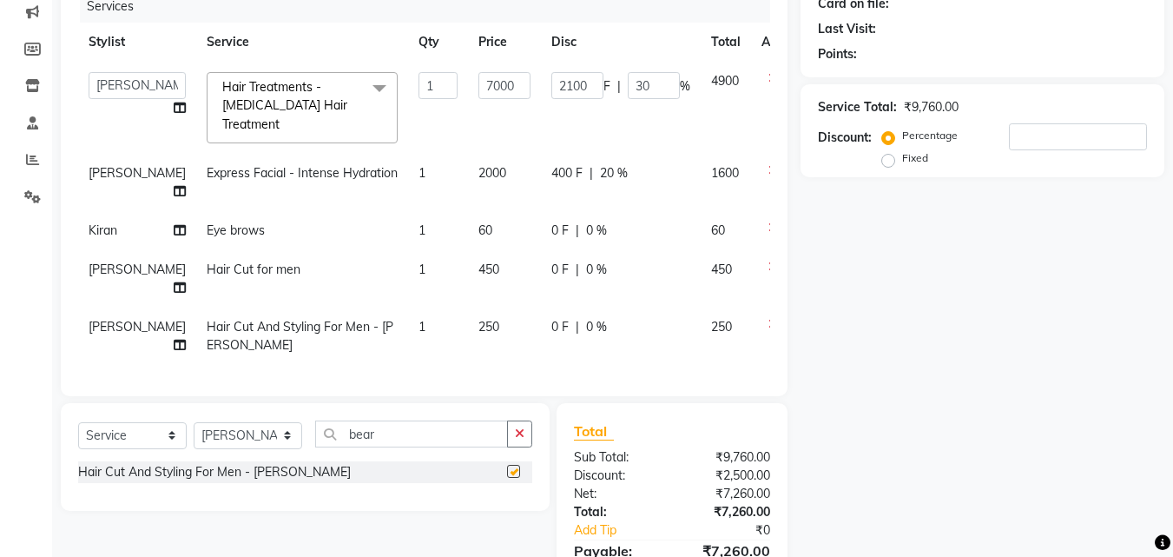
checkbox input "false"
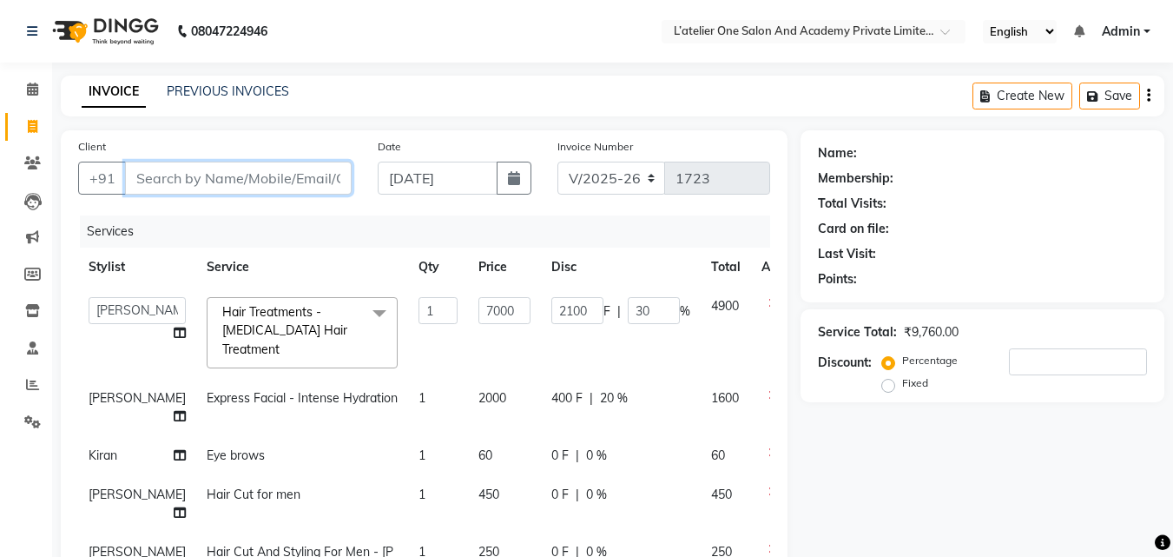
click at [280, 162] on input "Client" at bounding box center [238, 178] width 227 height 33
type input "s"
type input "0"
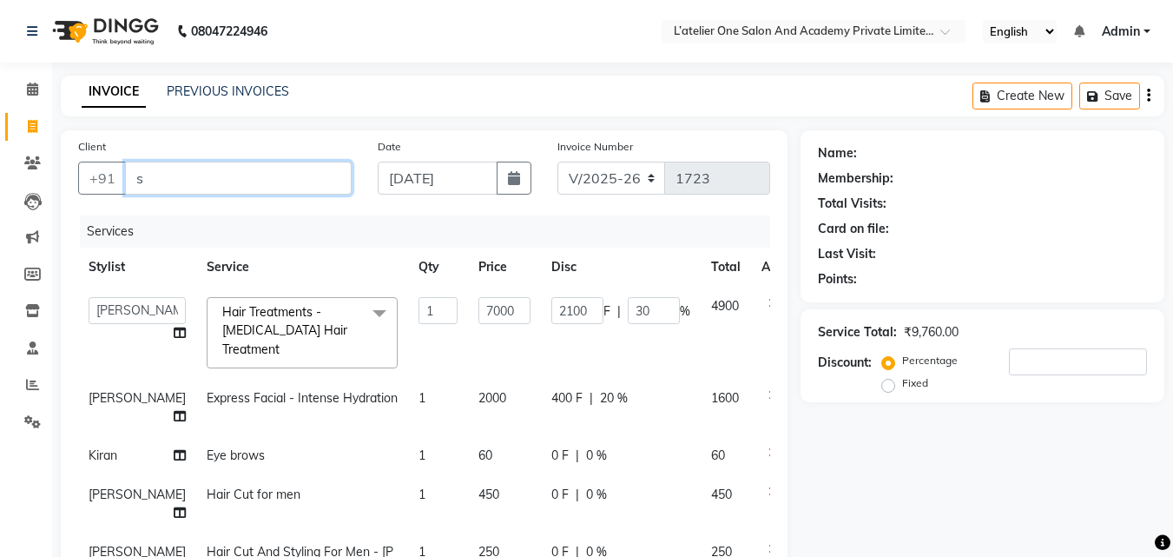
type input "0"
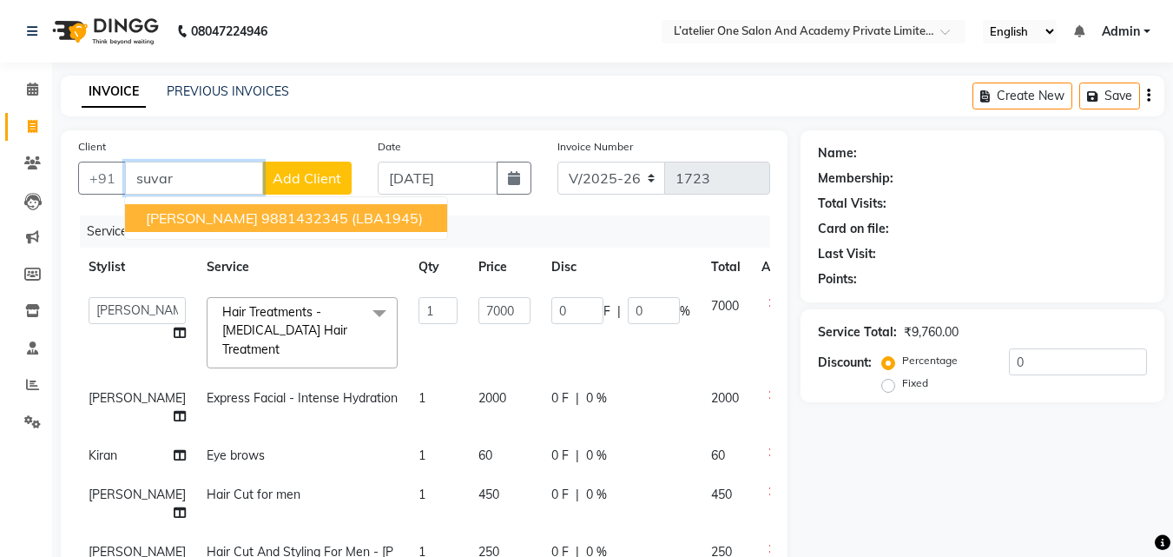
click at [284, 212] on ngb-highlight "9881432345" at bounding box center [304, 217] width 87 height 17
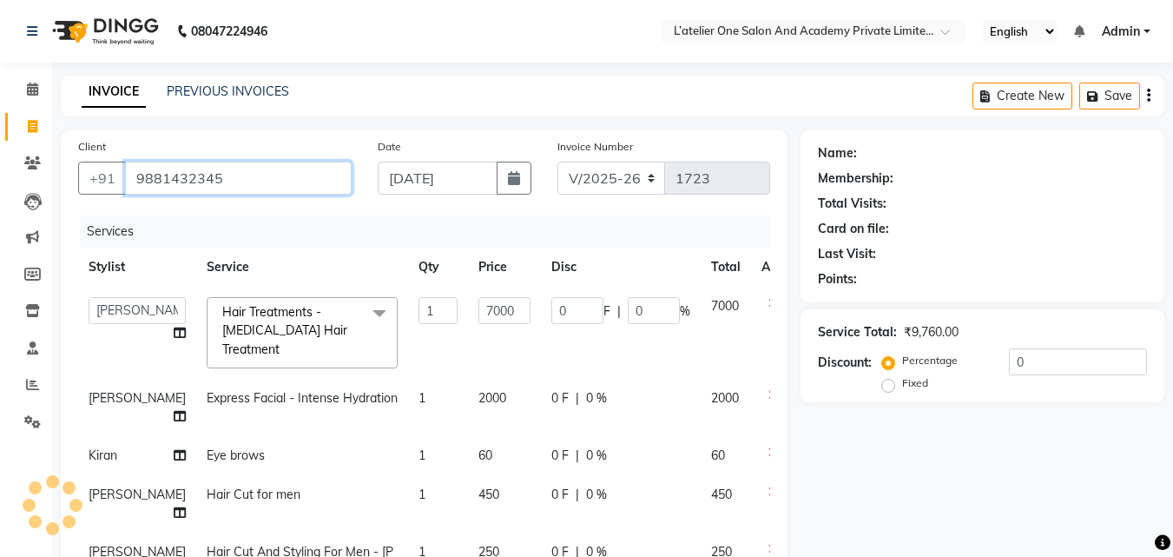
type input "9881432345"
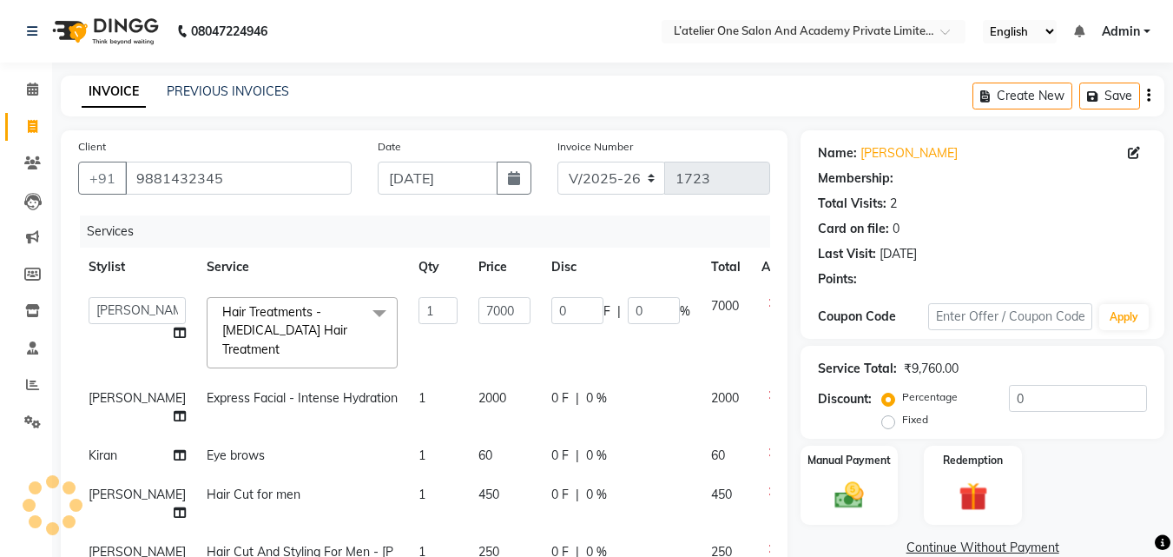
type input "1400"
type input "20"
select select "2: Object"
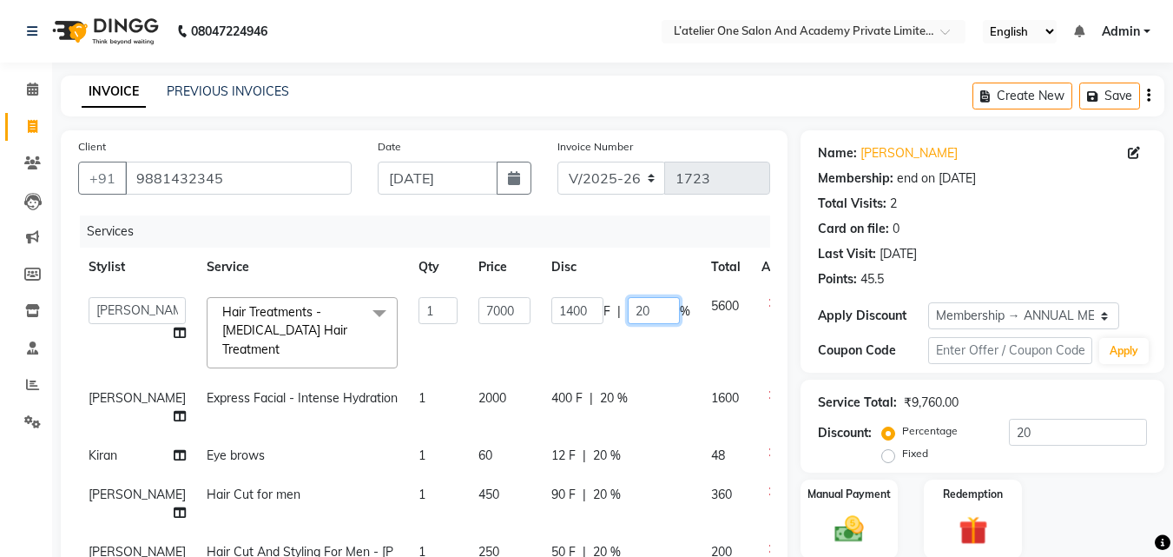
click at [628, 323] on input "20" at bounding box center [654, 310] width 52 height 27
type input "2"
type input "30"
click at [617, 353] on td "1400 F | 30 %" at bounding box center [621, 333] width 160 height 92
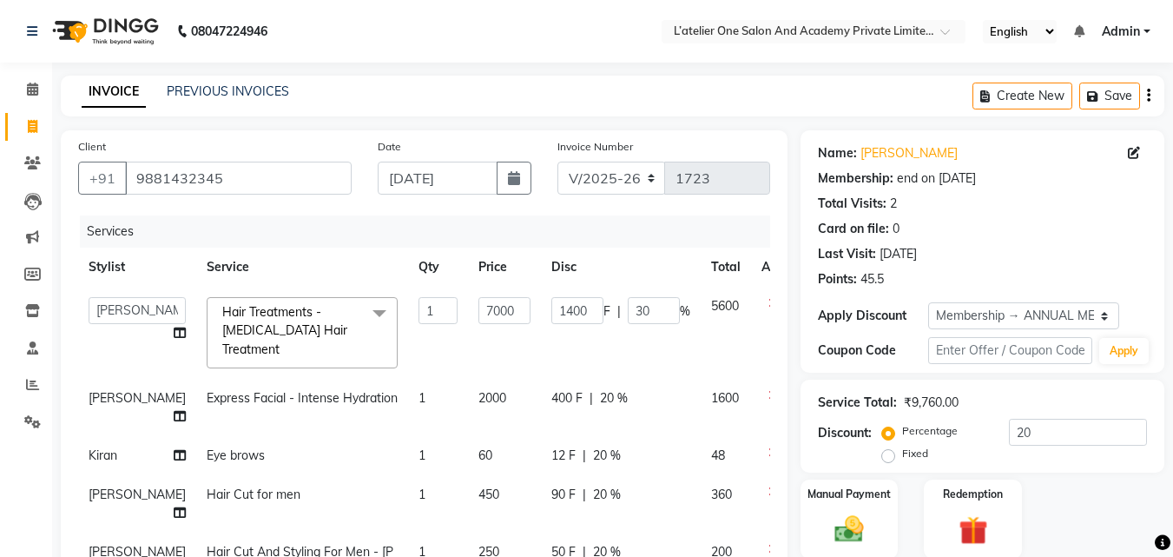
select select "68174"
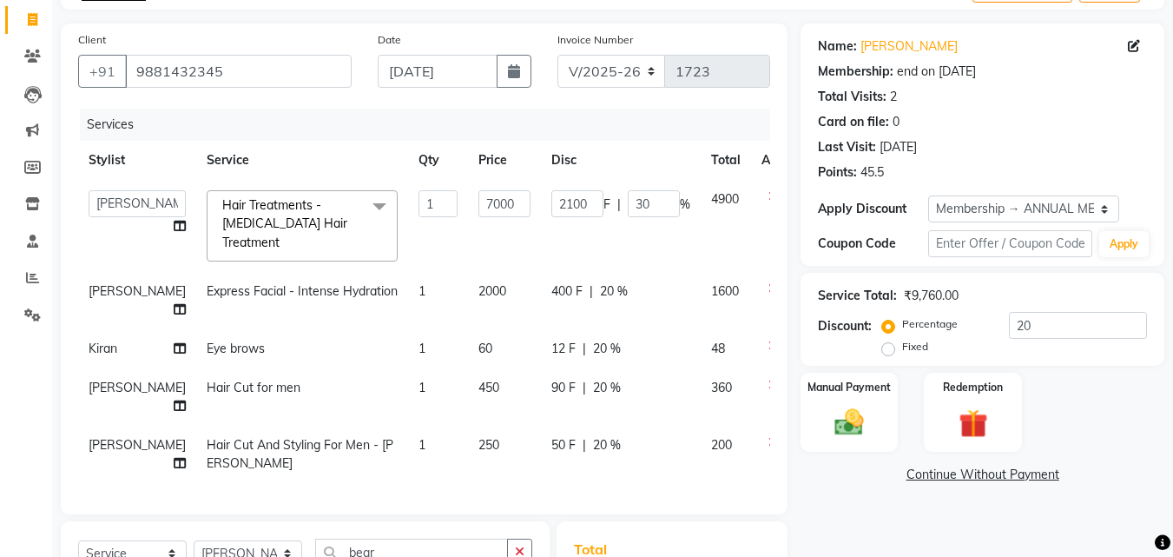
scroll to position [329, 0]
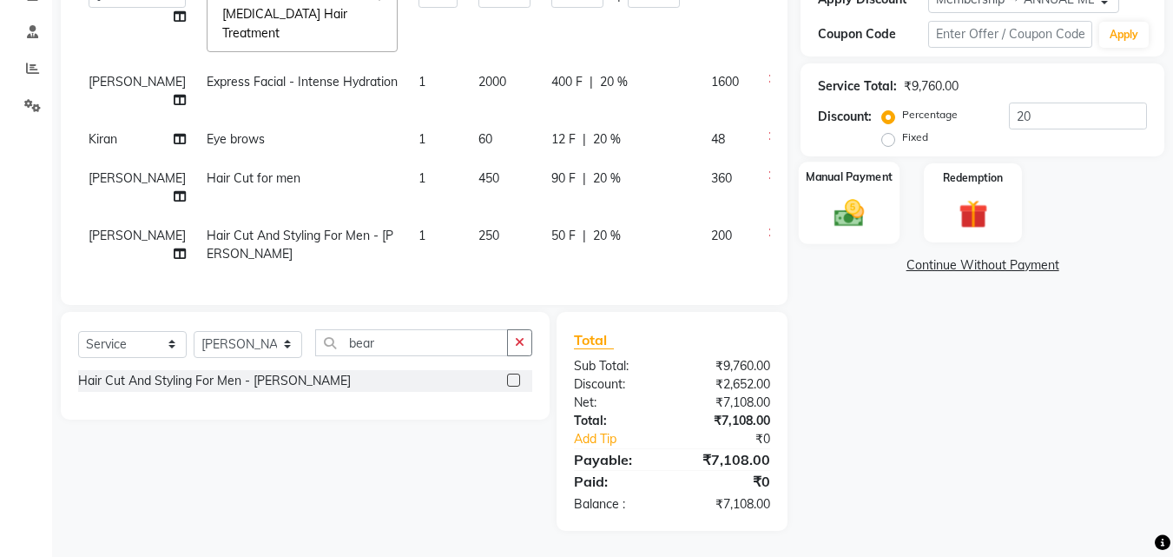
click at [866, 211] on img at bounding box center [849, 212] width 49 height 35
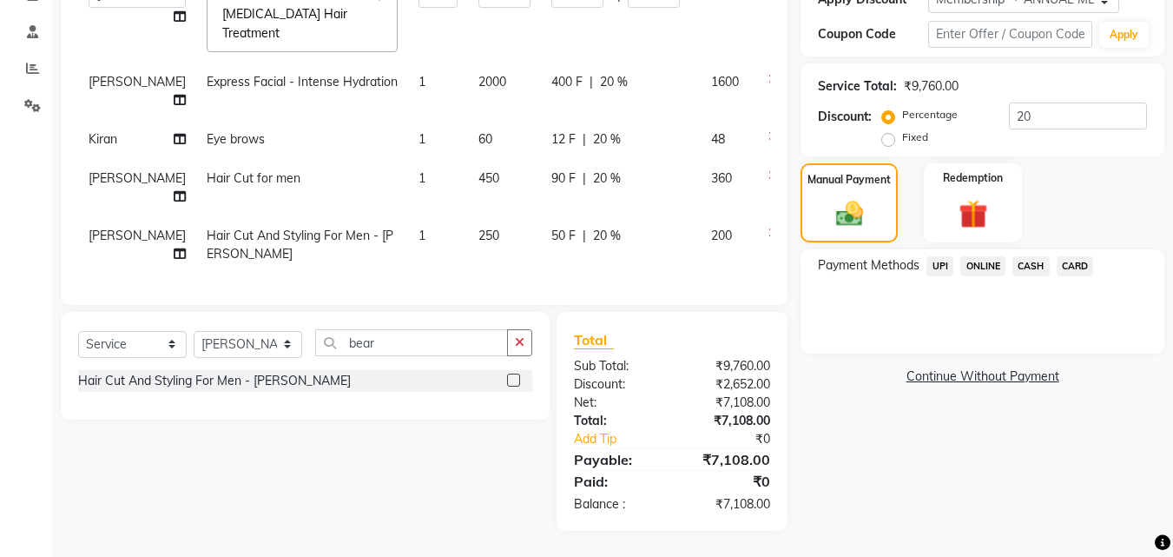
click at [999, 367] on link "Continue Without Payment" at bounding box center [982, 376] width 357 height 18
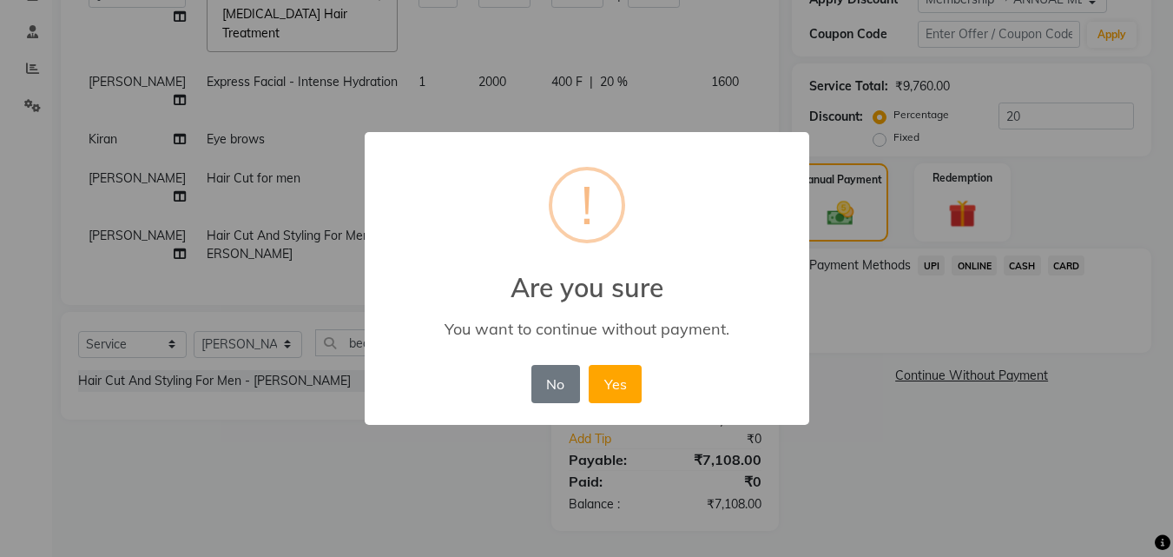
scroll to position [311, 0]
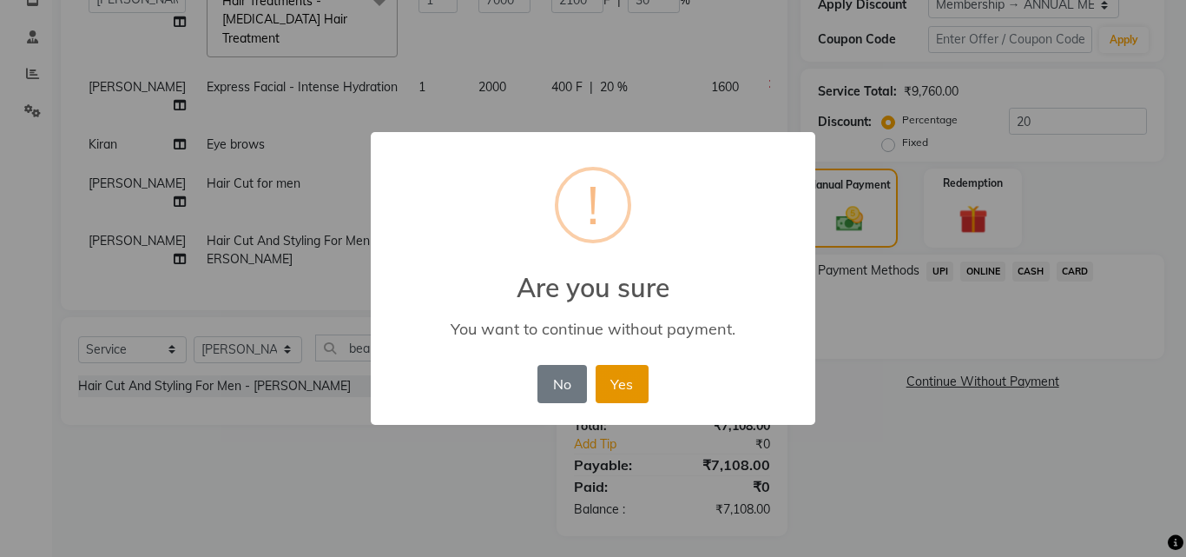
click at [639, 389] on button "Yes" at bounding box center [622, 384] width 53 height 38
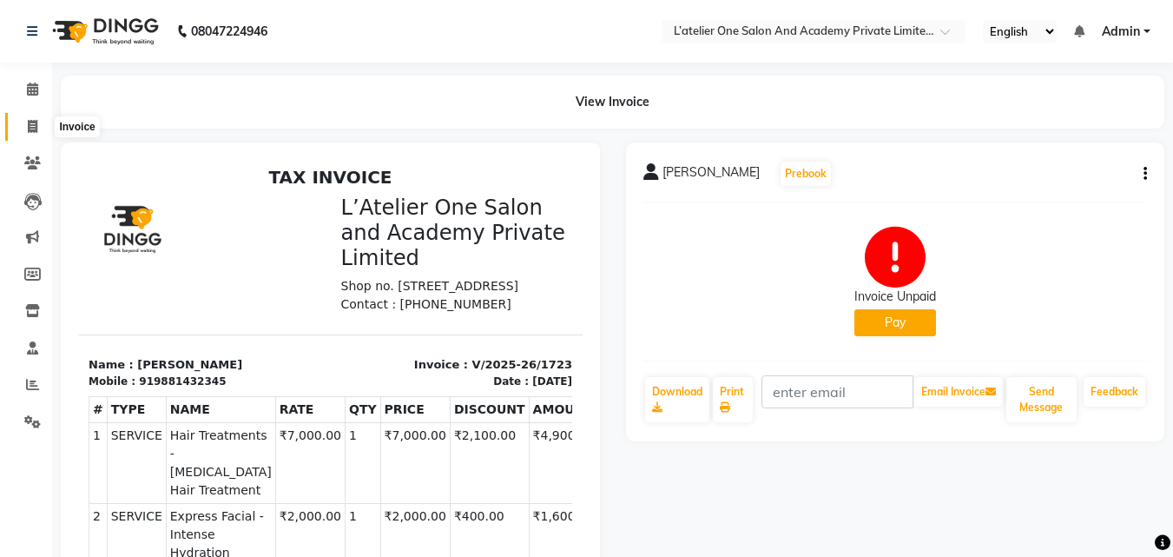
click at [23, 122] on span at bounding box center [32, 127] width 30 height 20
select select "service"
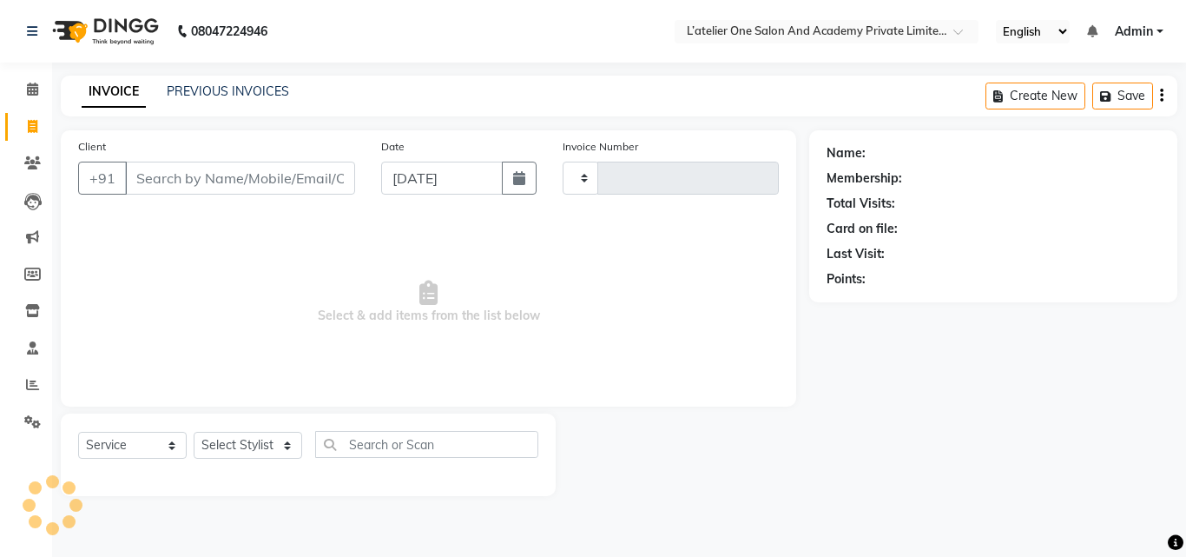
type input "1724"
select select "6939"
click at [201, 90] on link "PREVIOUS INVOICES" at bounding box center [228, 91] width 122 height 16
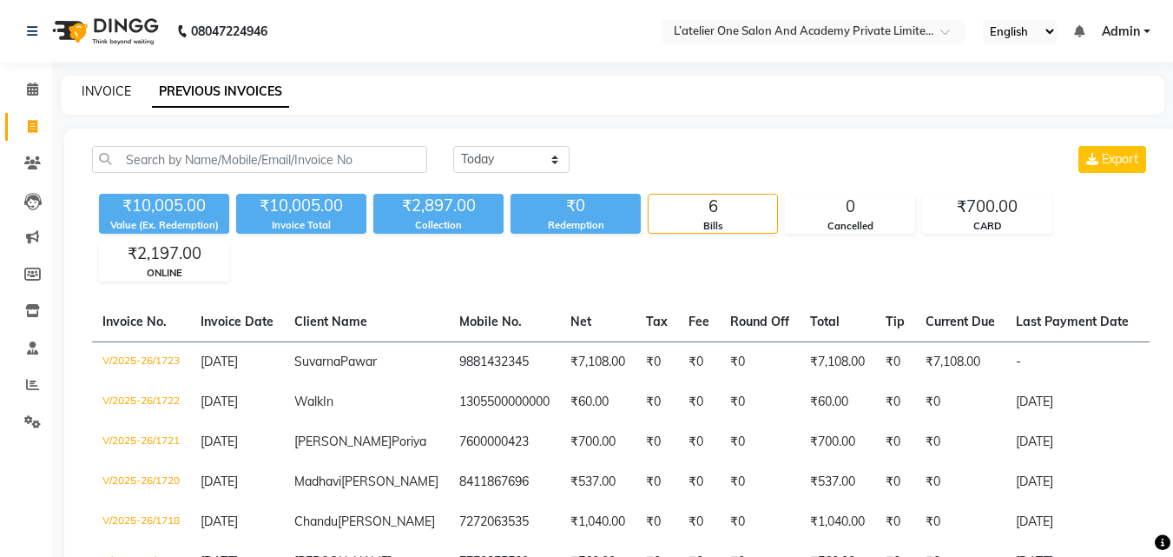
click at [121, 96] on link "INVOICE" at bounding box center [106, 91] width 49 height 16
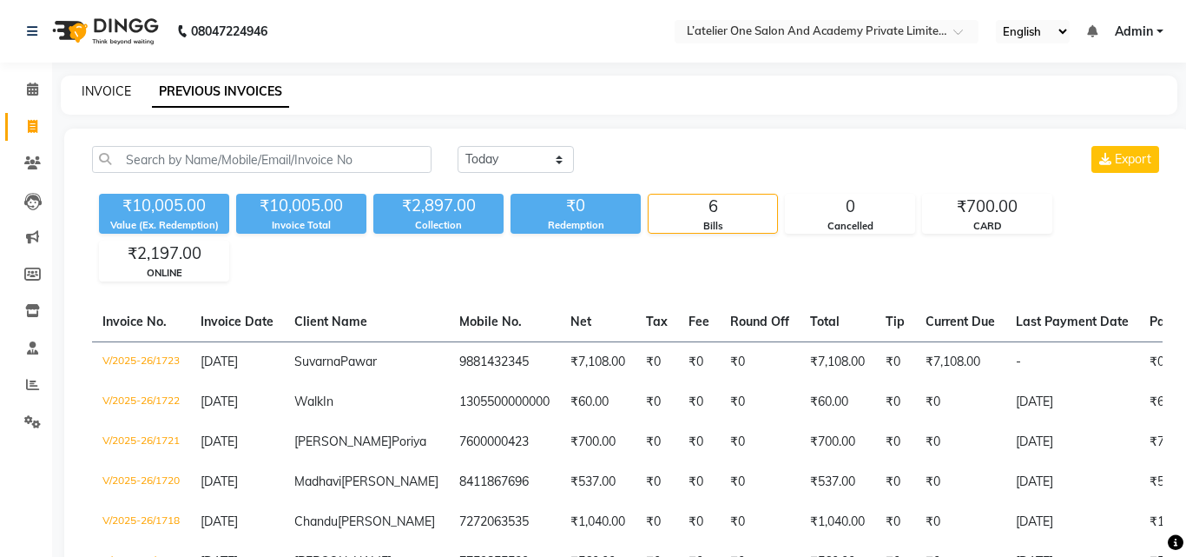
select select "service"
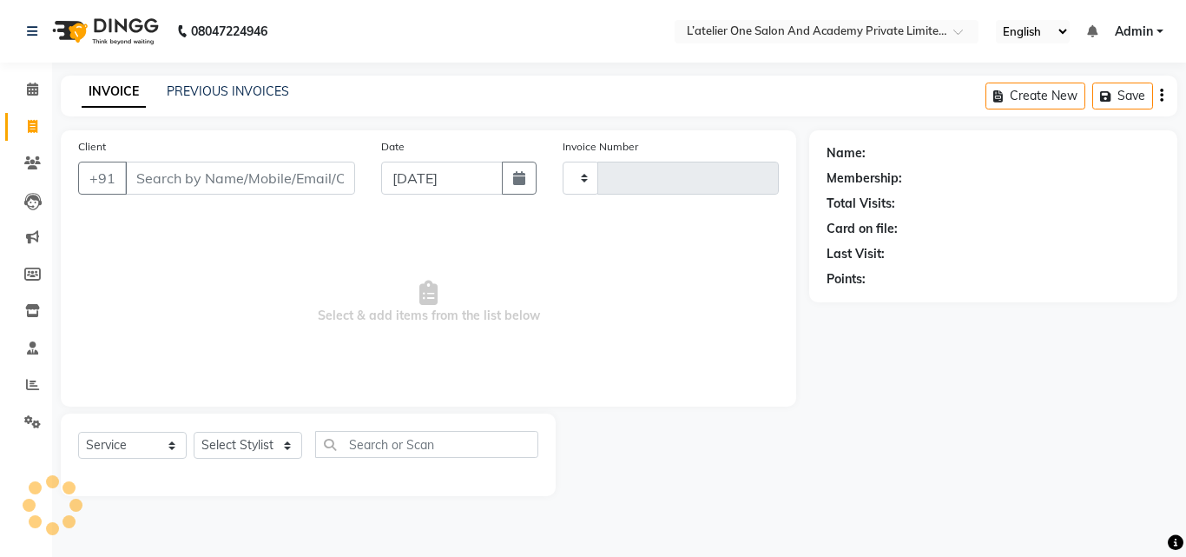
type input "1724"
select select "6939"
click at [212, 89] on link "PREVIOUS INVOICES" at bounding box center [228, 91] width 122 height 16
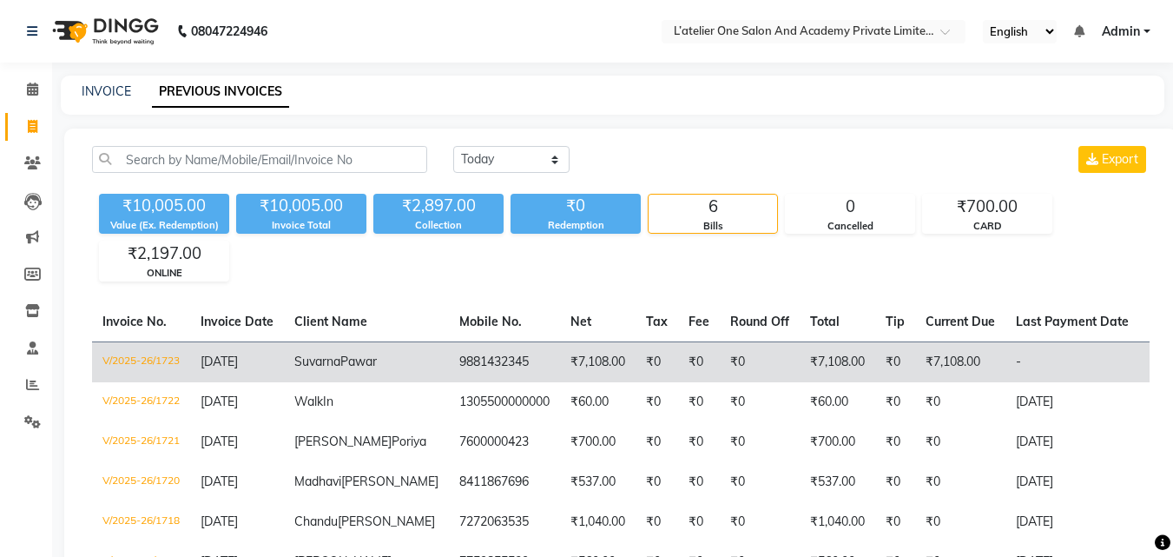
click at [265, 373] on td "[DATE]" at bounding box center [237, 361] width 94 height 41
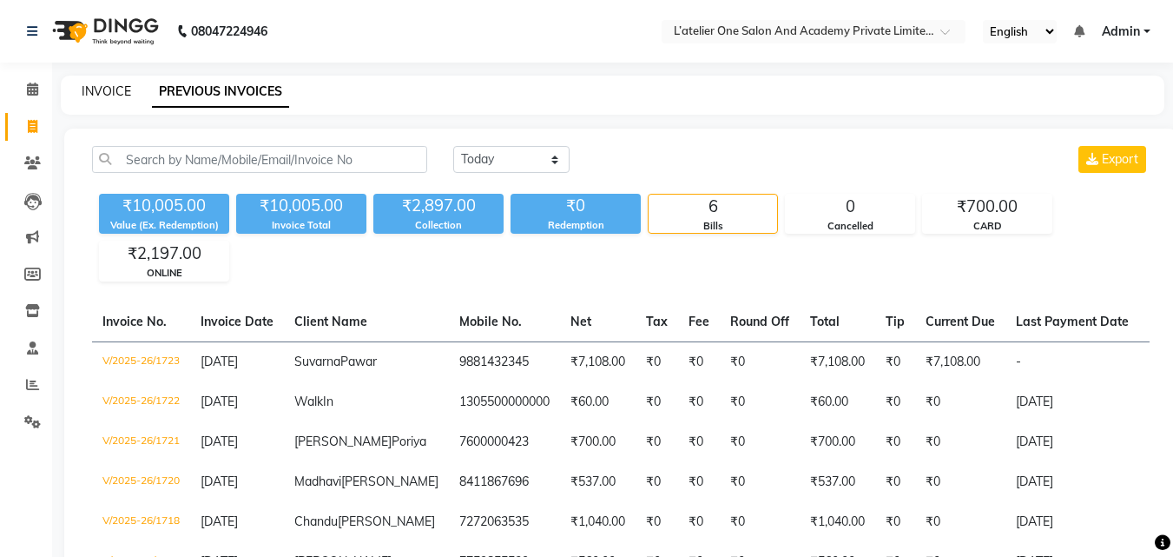
click at [102, 92] on link "INVOICE" at bounding box center [106, 91] width 49 height 16
select select "6939"
select select "service"
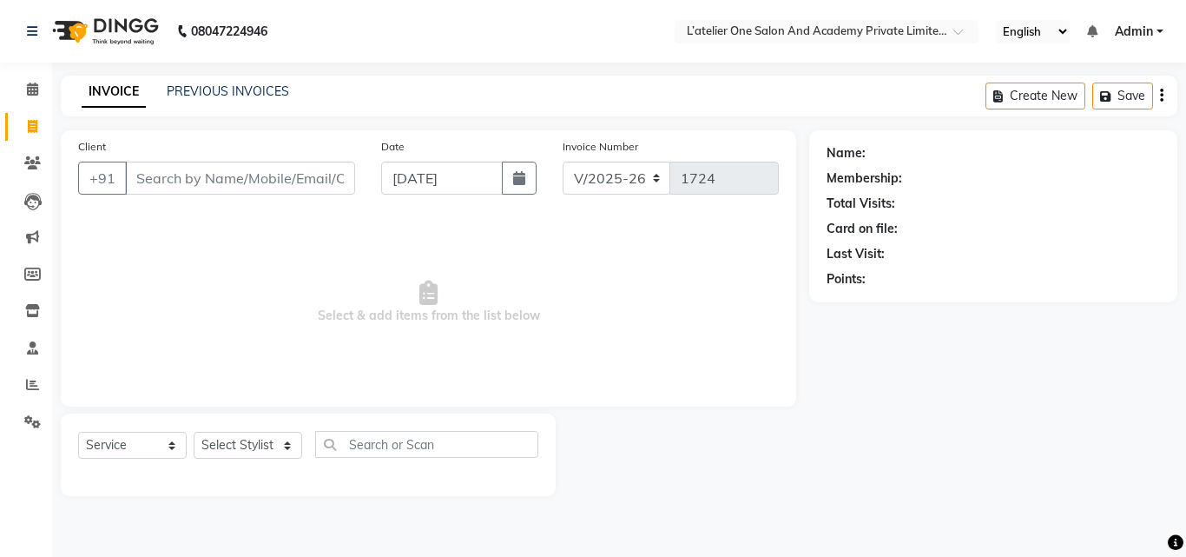
click at [102, 92] on link "INVOICE" at bounding box center [114, 91] width 64 height 31
click at [254, 89] on link "PREVIOUS INVOICES" at bounding box center [228, 91] width 122 height 16
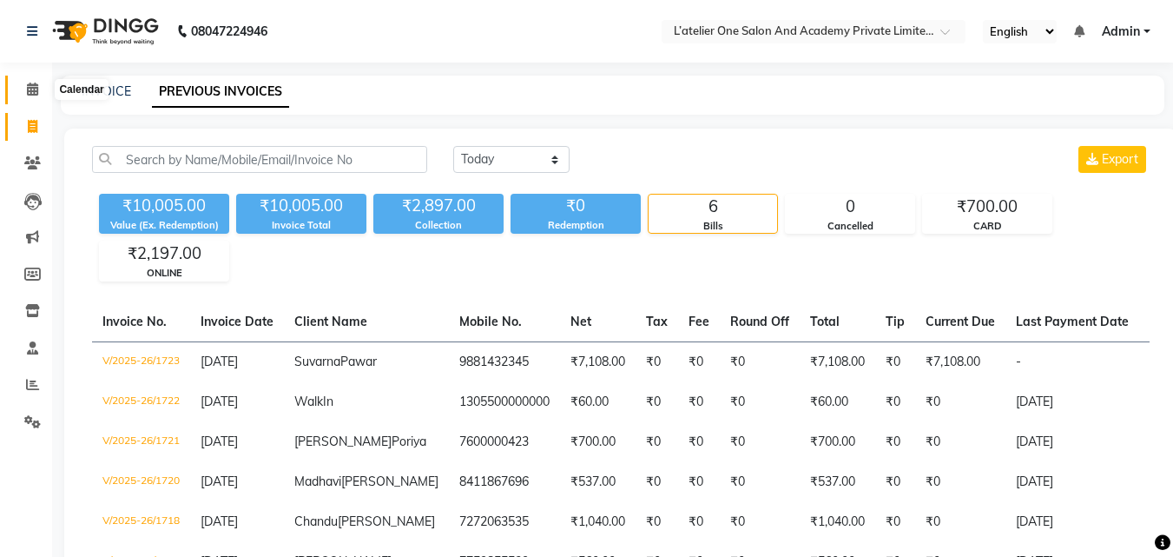
click at [30, 82] on icon at bounding box center [32, 88] width 11 height 13
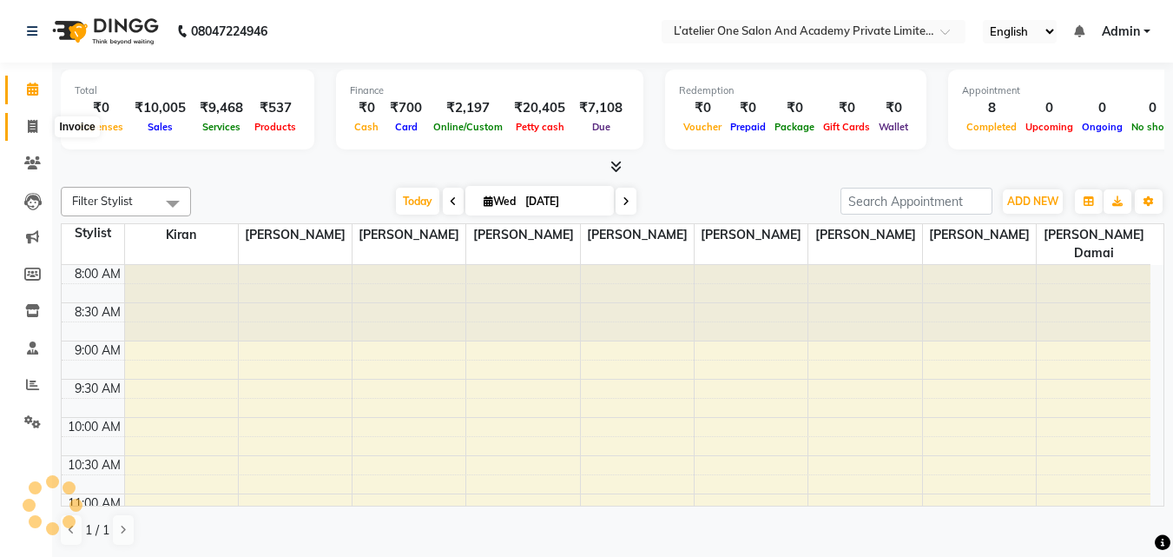
click at [31, 123] on icon at bounding box center [33, 126] width 10 height 13
select select "service"
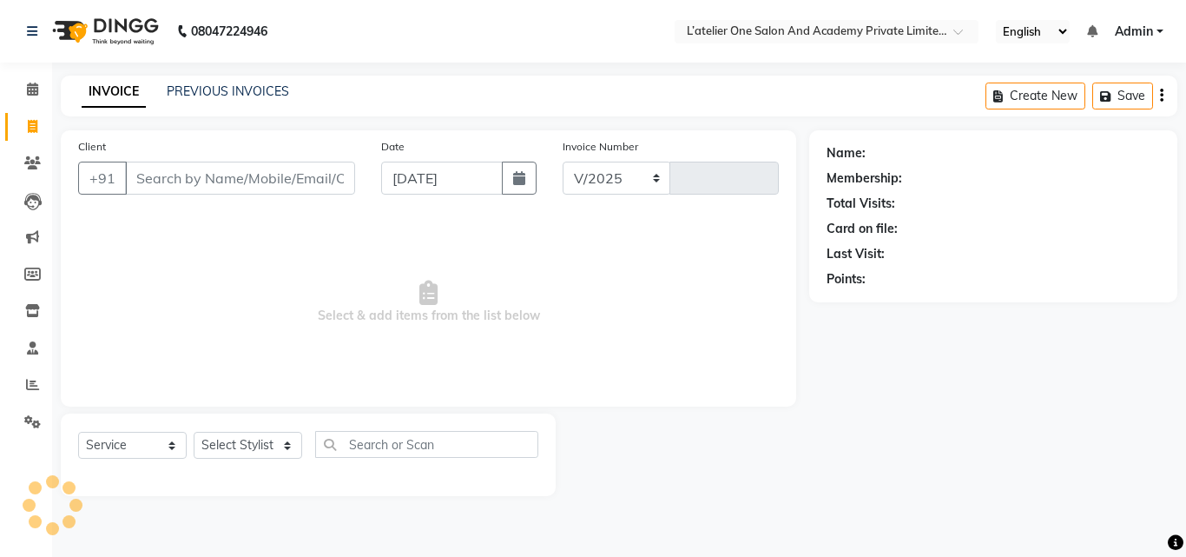
select select "6939"
type input "1724"
click at [445, 300] on span "Select & add items from the list below" at bounding box center [428, 302] width 701 height 174
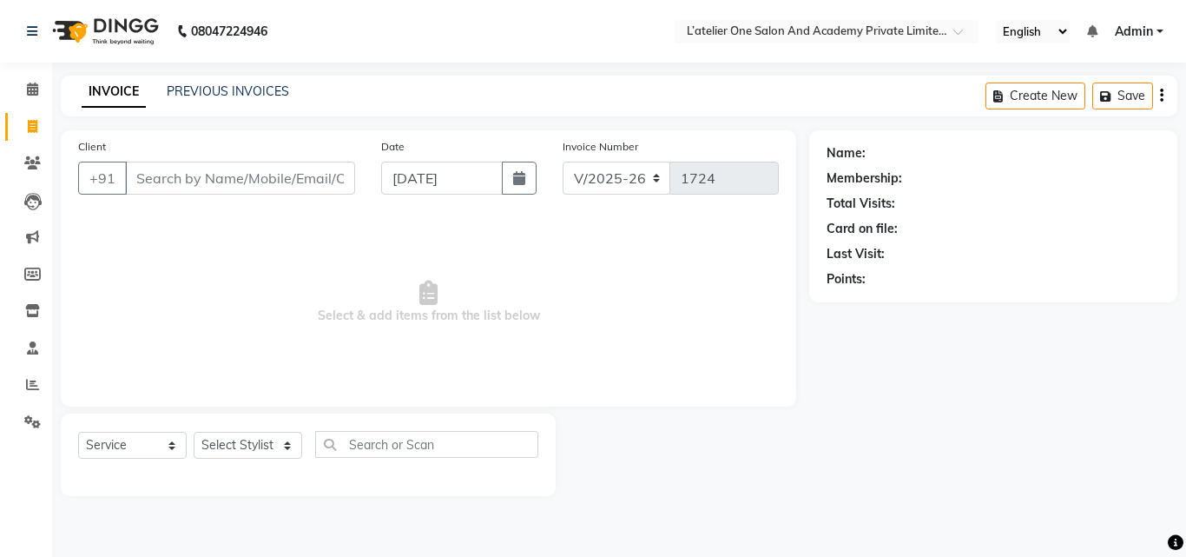
click at [1171, 539] on icon at bounding box center [1176, 543] width 16 height 16
click at [958, 314] on div "Name: Membership: Total Visits: Card on file: Last Visit: Points:" at bounding box center [999, 313] width 381 height 366
click at [1167, 544] on div "08047224946 Select Location × L’atelier One Salon And Academy Private Limited, …" at bounding box center [593, 278] width 1186 height 557
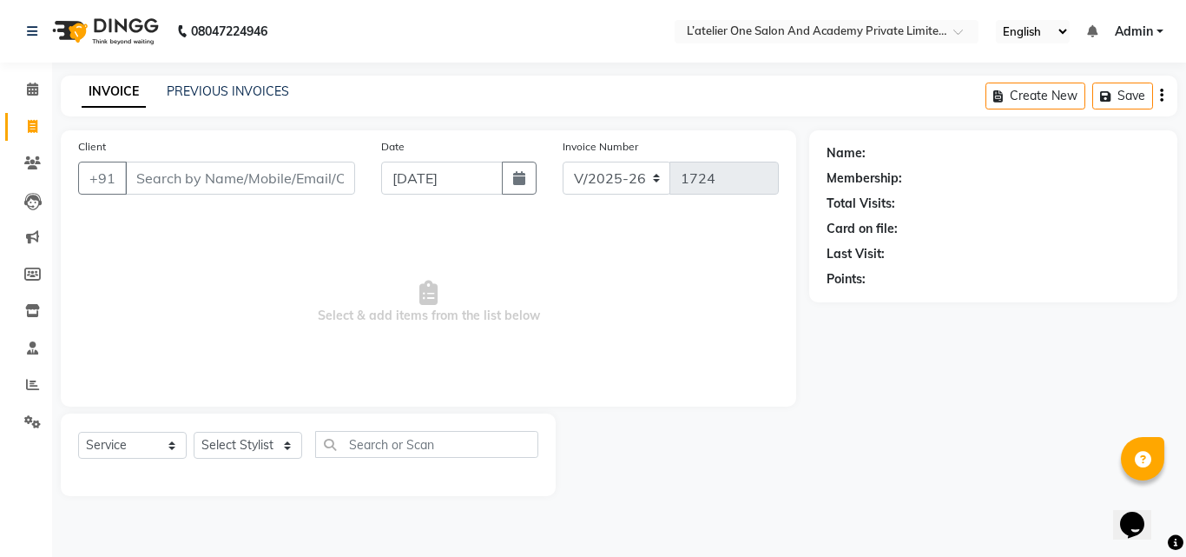
click at [1171, 544] on icon at bounding box center [1176, 543] width 16 height 16
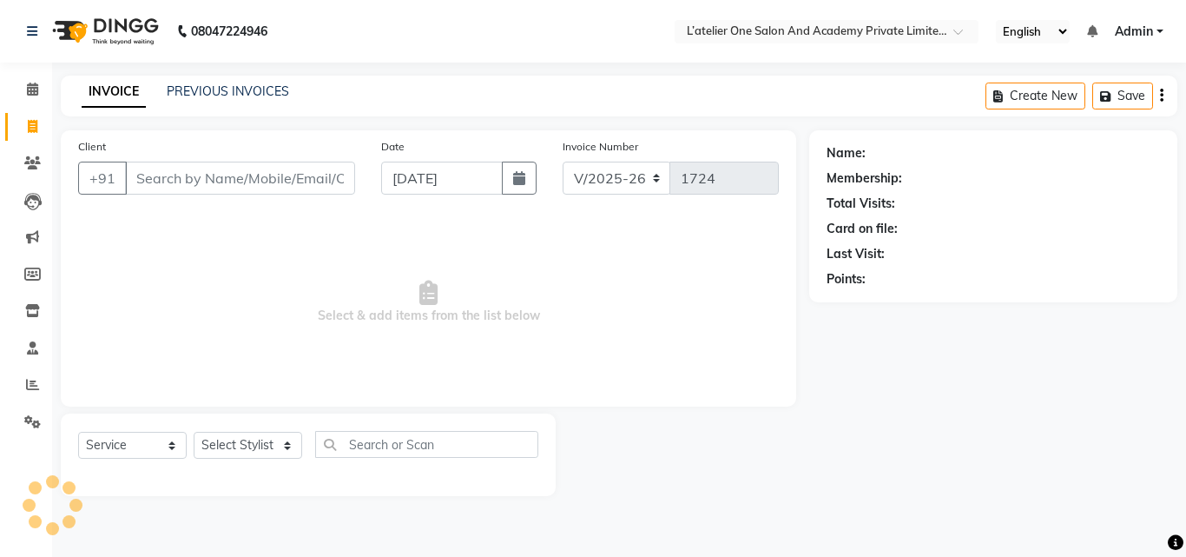
click at [1171, 544] on icon at bounding box center [1176, 543] width 16 height 16
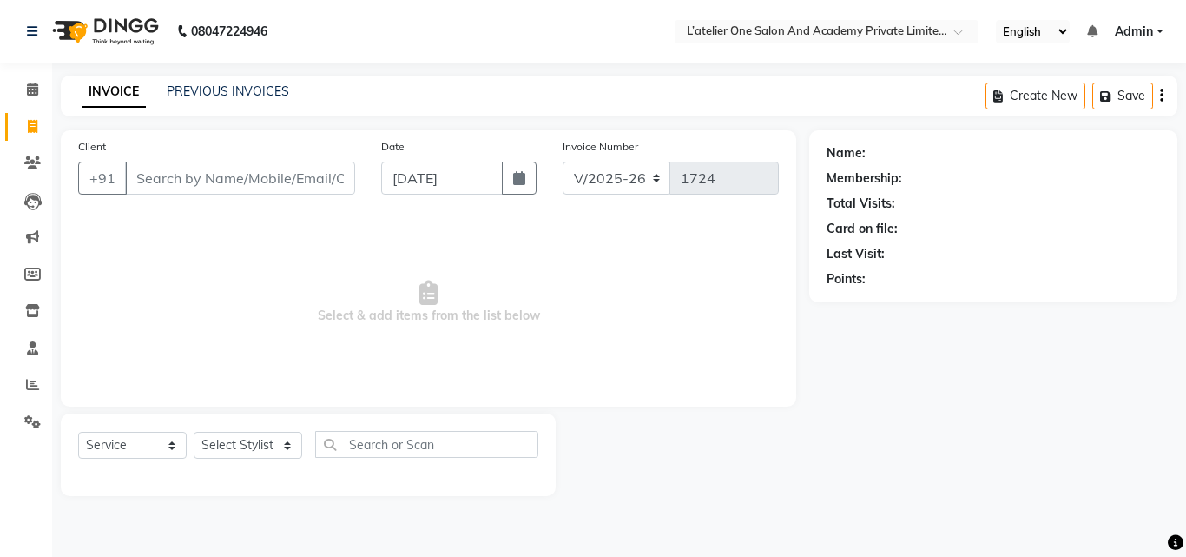
click at [1171, 544] on icon at bounding box center [1176, 543] width 16 height 16
click at [185, 188] on input "Client" at bounding box center [240, 178] width 230 height 33
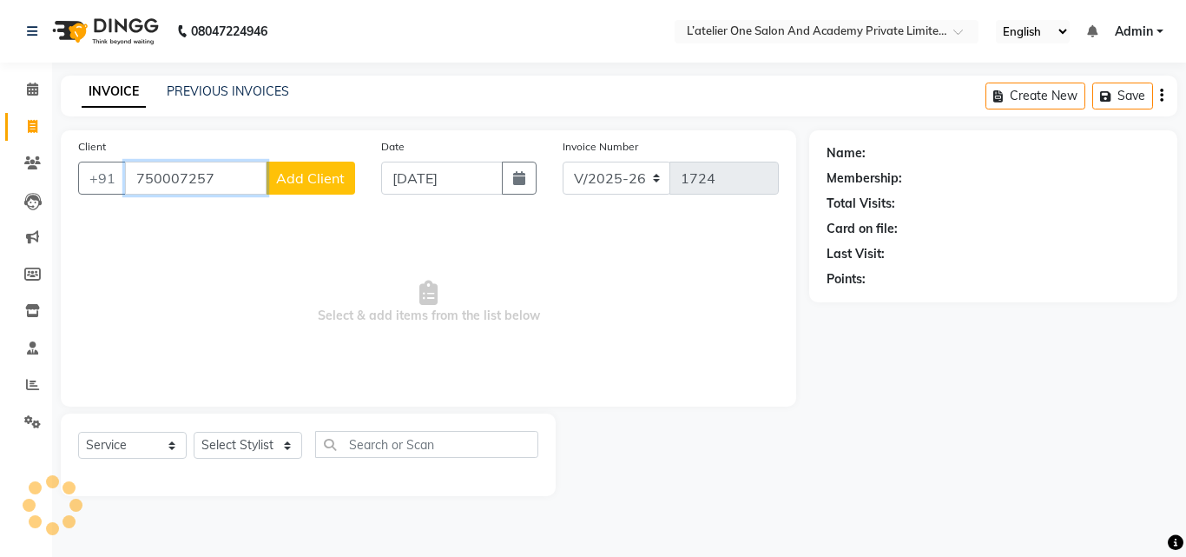
type input "7500072574"
click at [139, 184] on input "7500072574" at bounding box center [196, 178] width 142 height 33
click at [167, 192] on input "Client" at bounding box center [240, 178] width 230 height 33
drag, startPoint x: 140, startPoint y: 175, endPoint x: 217, endPoint y: 178, distance: 77.4
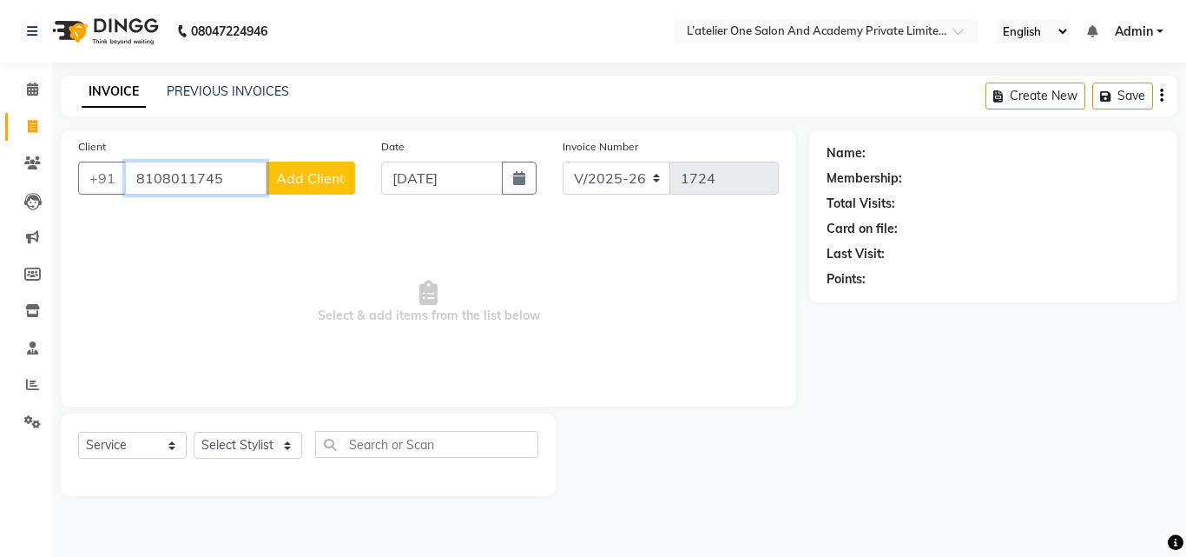
click at [217, 178] on input "8108011745" at bounding box center [196, 178] width 142 height 33
drag, startPoint x: 134, startPoint y: 177, endPoint x: 279, endPoint y: 178, distance: 145.0
click at [279, 178] on div "+91 8108011745 Add Client" at bounding box center [216, 178] width 277 height 33
type input "8108011745"
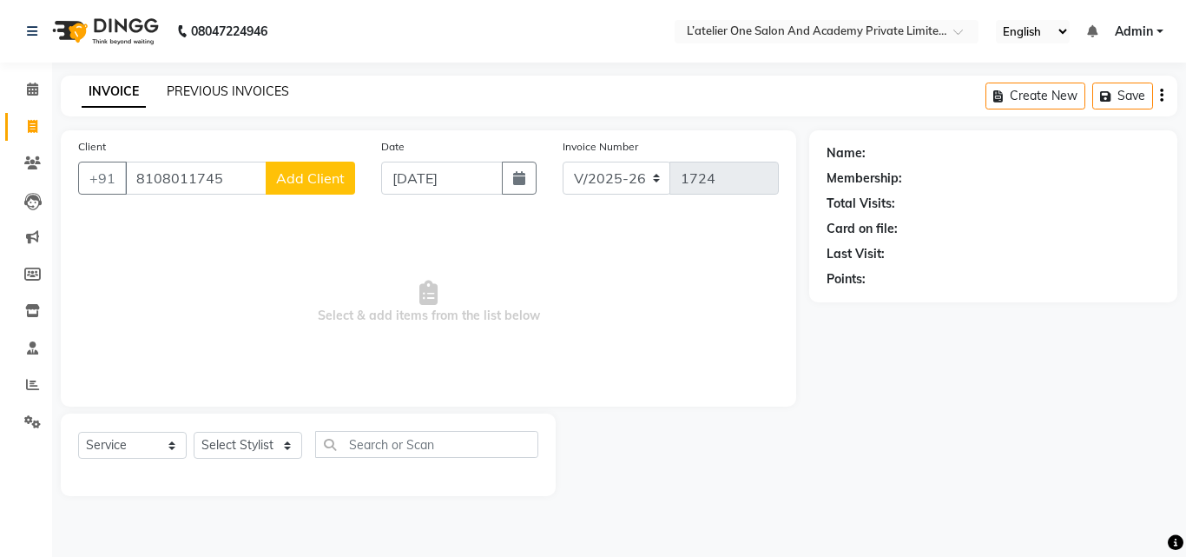
click at [222, 89] on link "PREVIOUS INVOICES" at bounding box center [228, 91] width 122 height 16
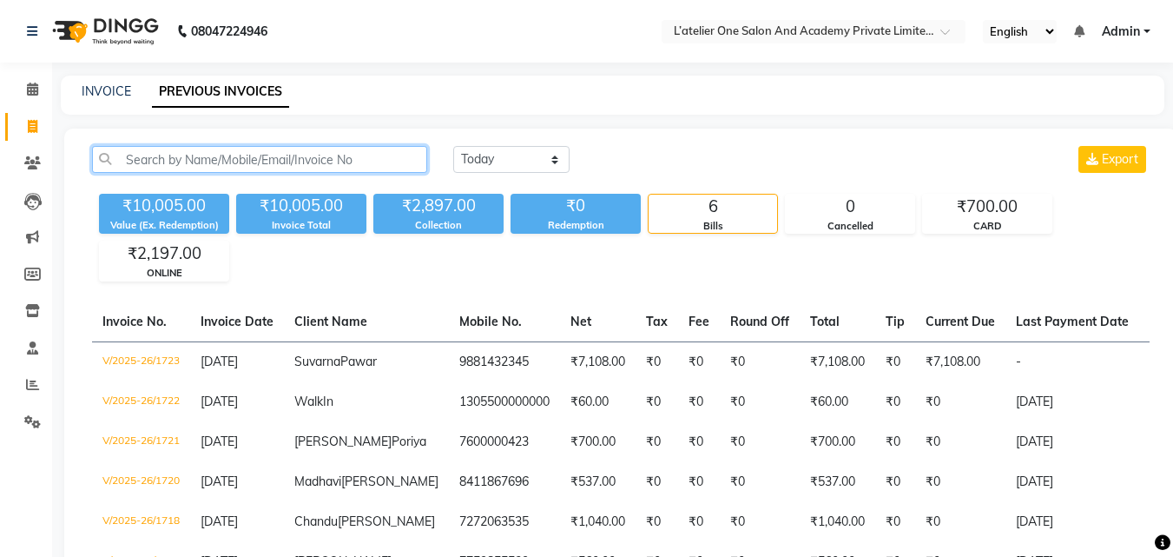
click at [284, 163] on input "text" at bounding box center [259, 159] width 335 height 27
paste input "8108011745"
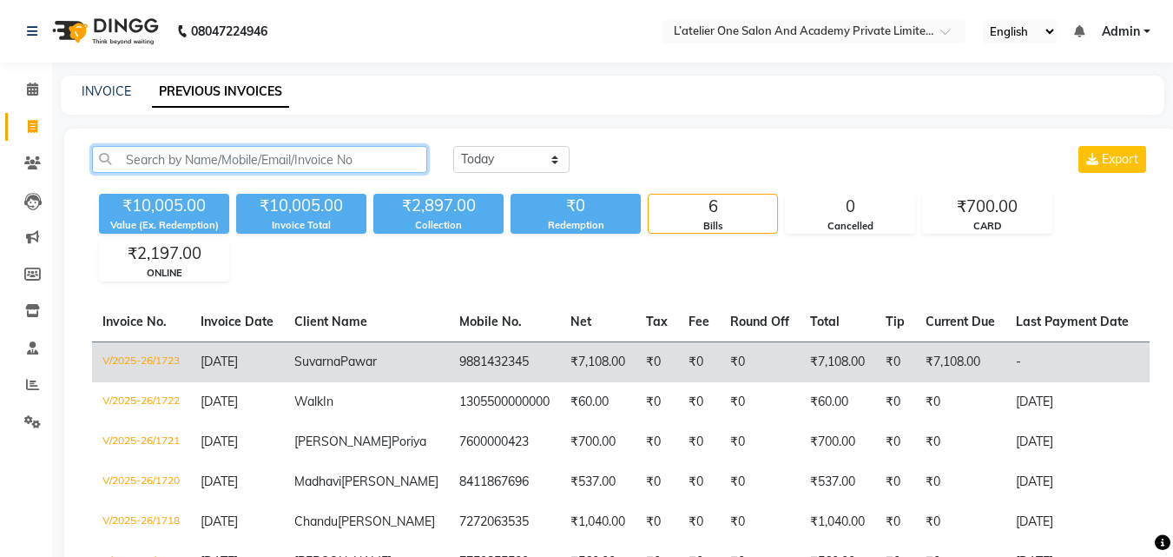
type input "8108011745"
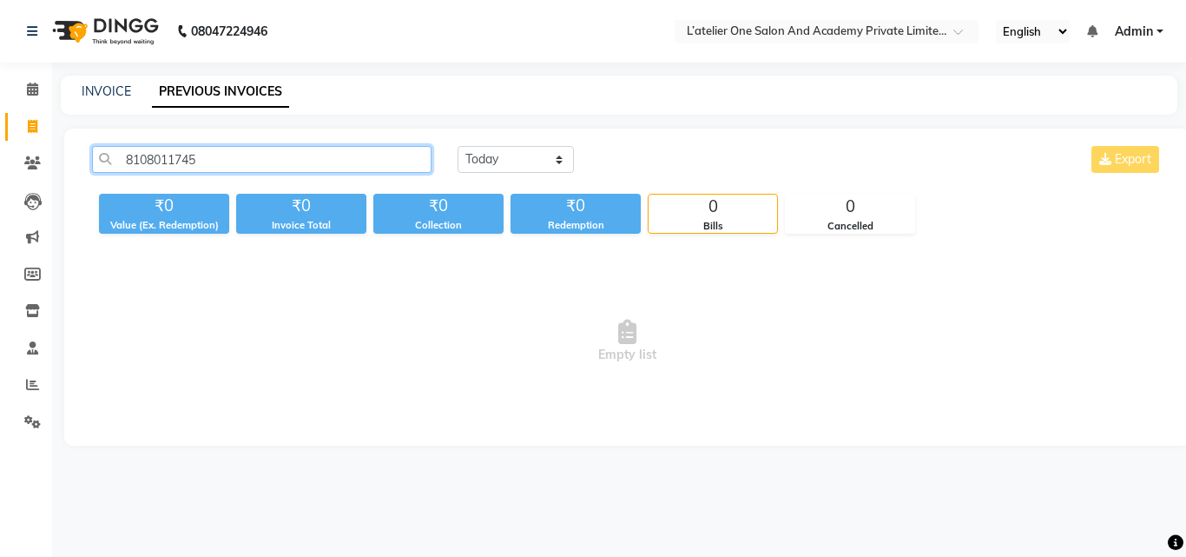
drag, startPoint x: 119, startPoint y: 155, endPoint x: 222, endPoint y: 154, distance: 103.3
click at [222, 154] on input "8108011745" at bounding box center [262, 159] width 340 height 27
paste input "text"
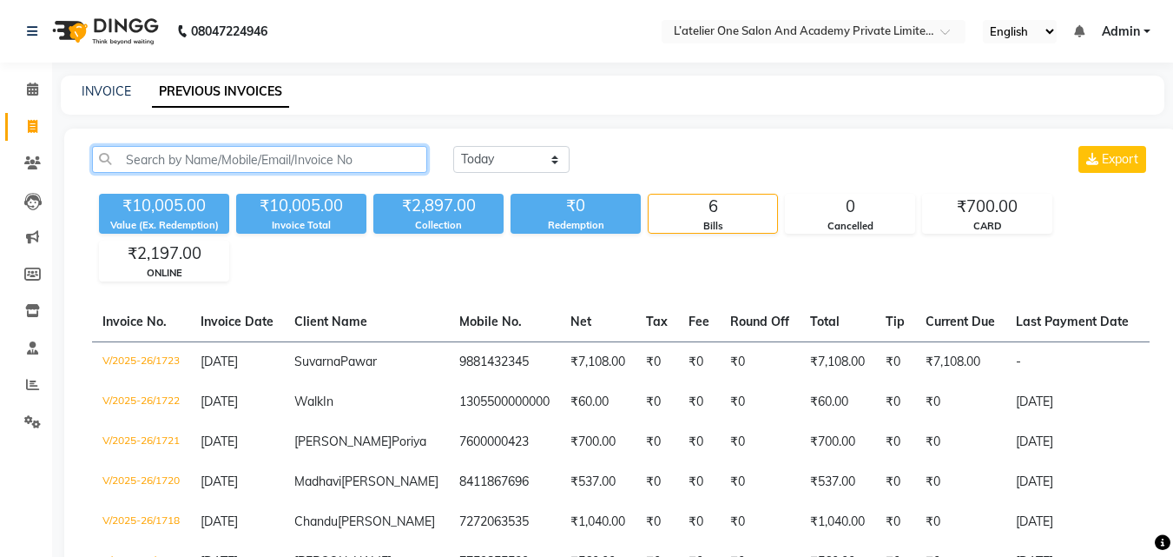
type input "9"
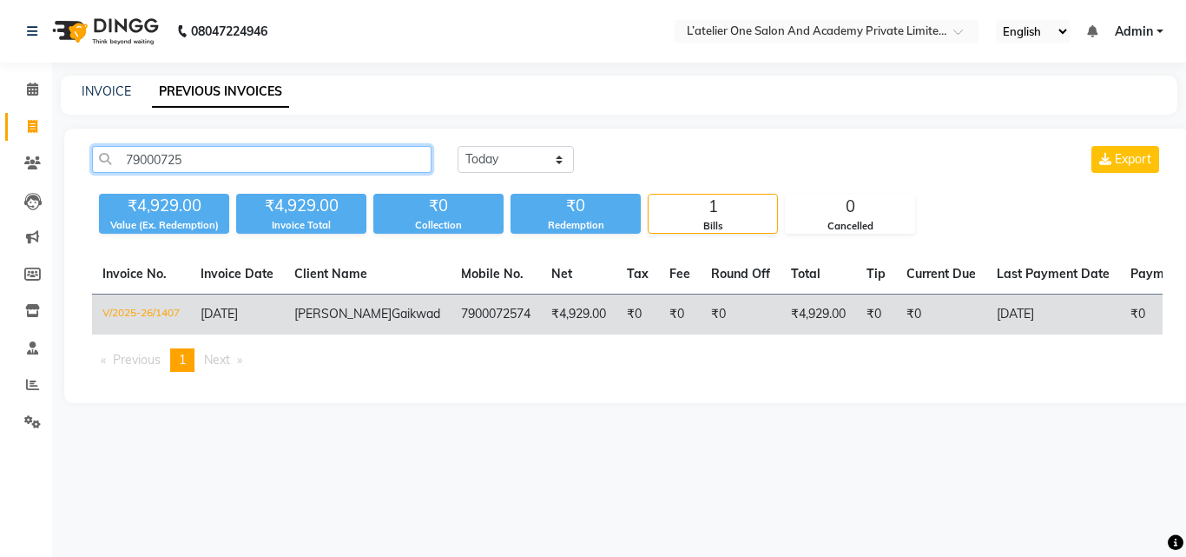
type input "79000725"
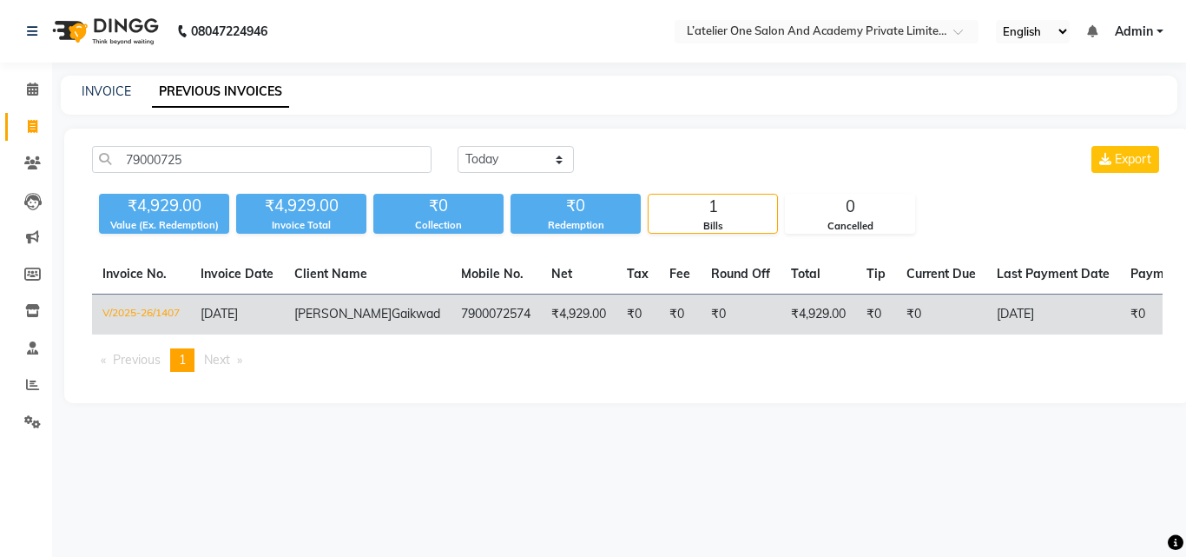
click at [157, 313] on td "V/2025-26/1407" at bounding box center [141, 314] width 98 height 41
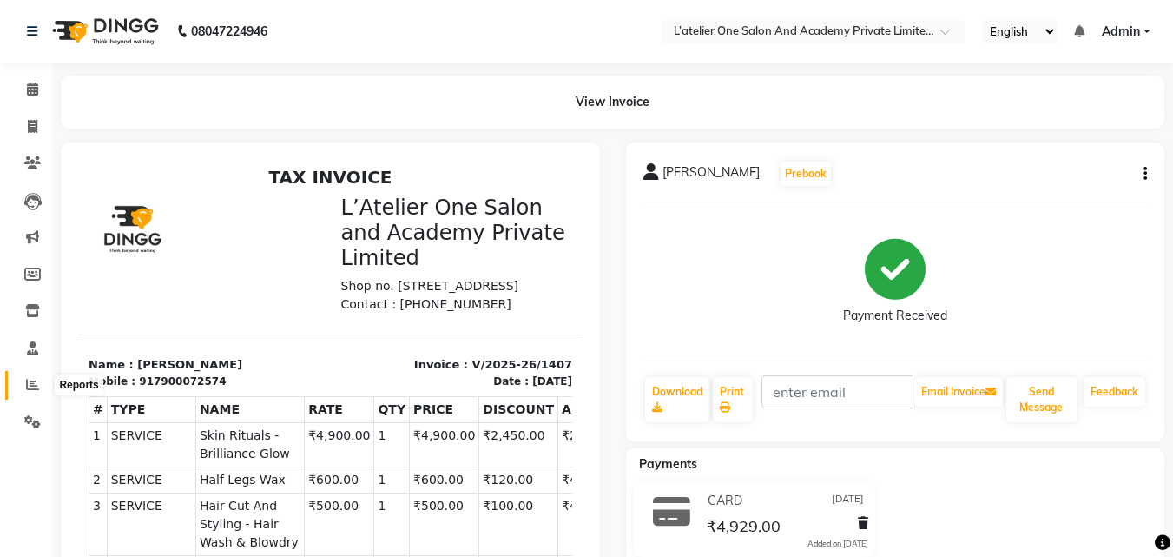
click at [32, 379] on icon at bounding box center [32, 384] width 13 height 13
